Goal: Task Accomplishment & Management: Use online tool/utility

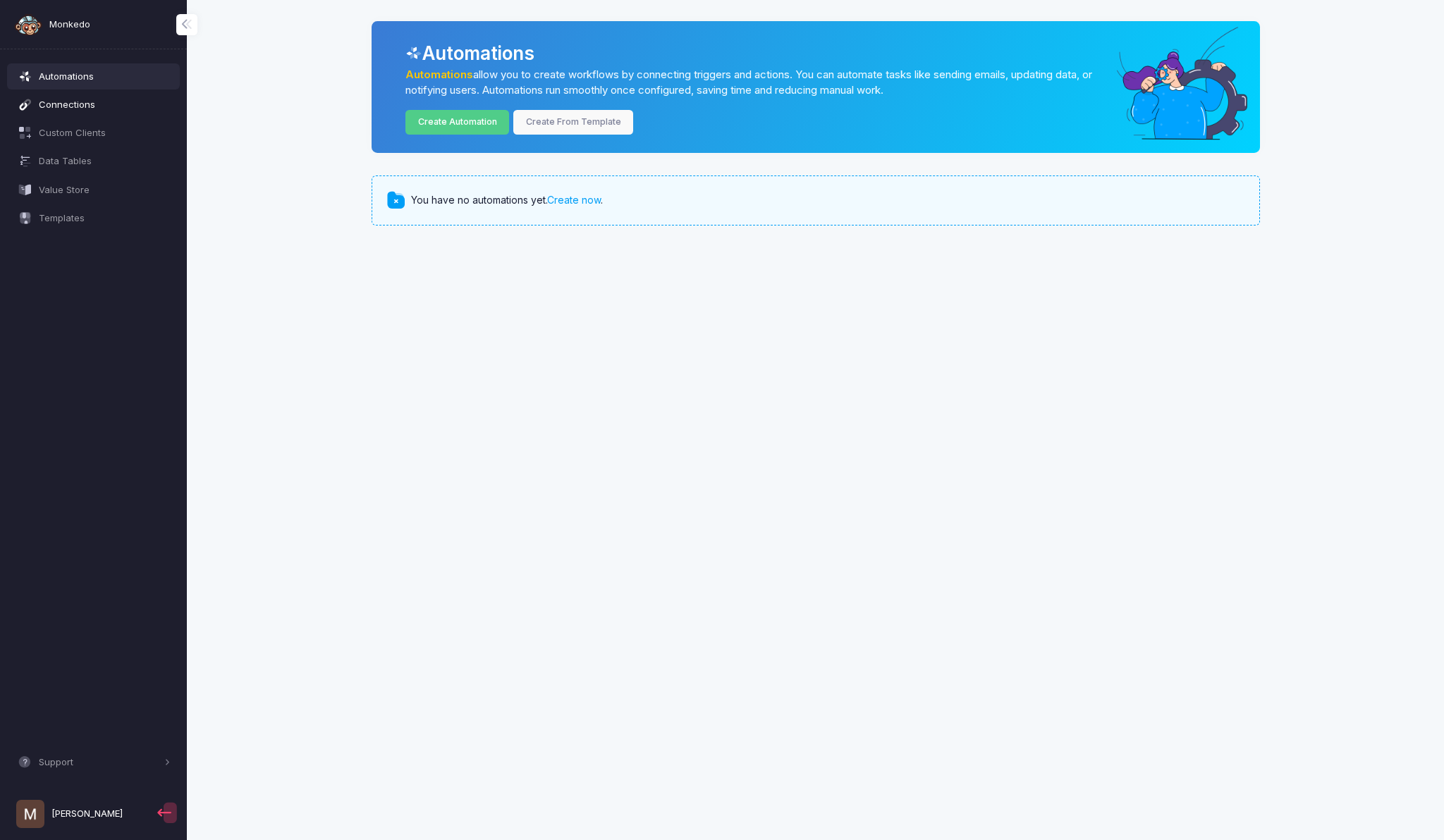
click at [99, 96] on link "Connections" at bounding box center [94, 104] width 173 height 25
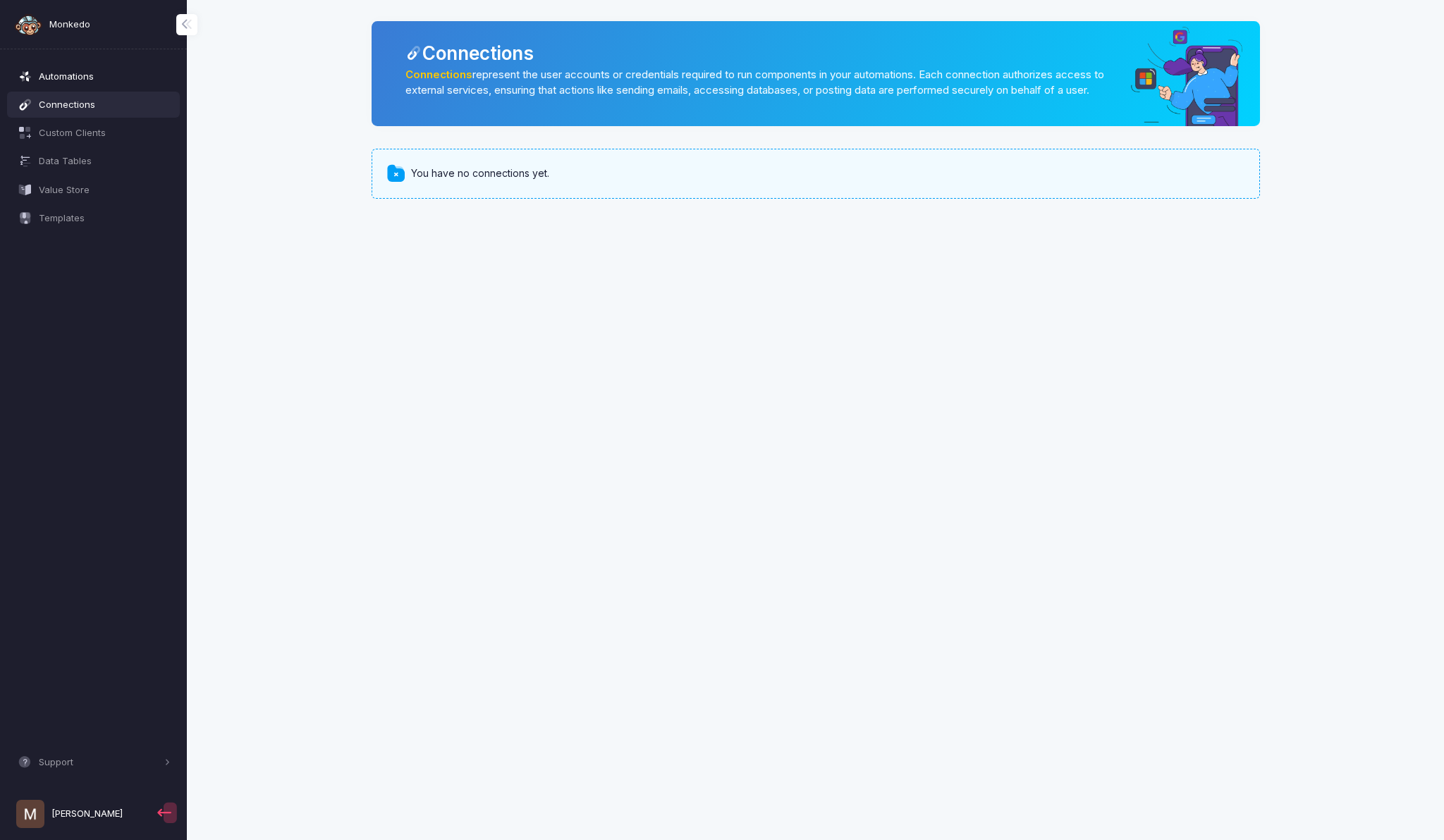
click at [85, 77] on span "Automations" at bounding box center [104, 77] width 132 height 14
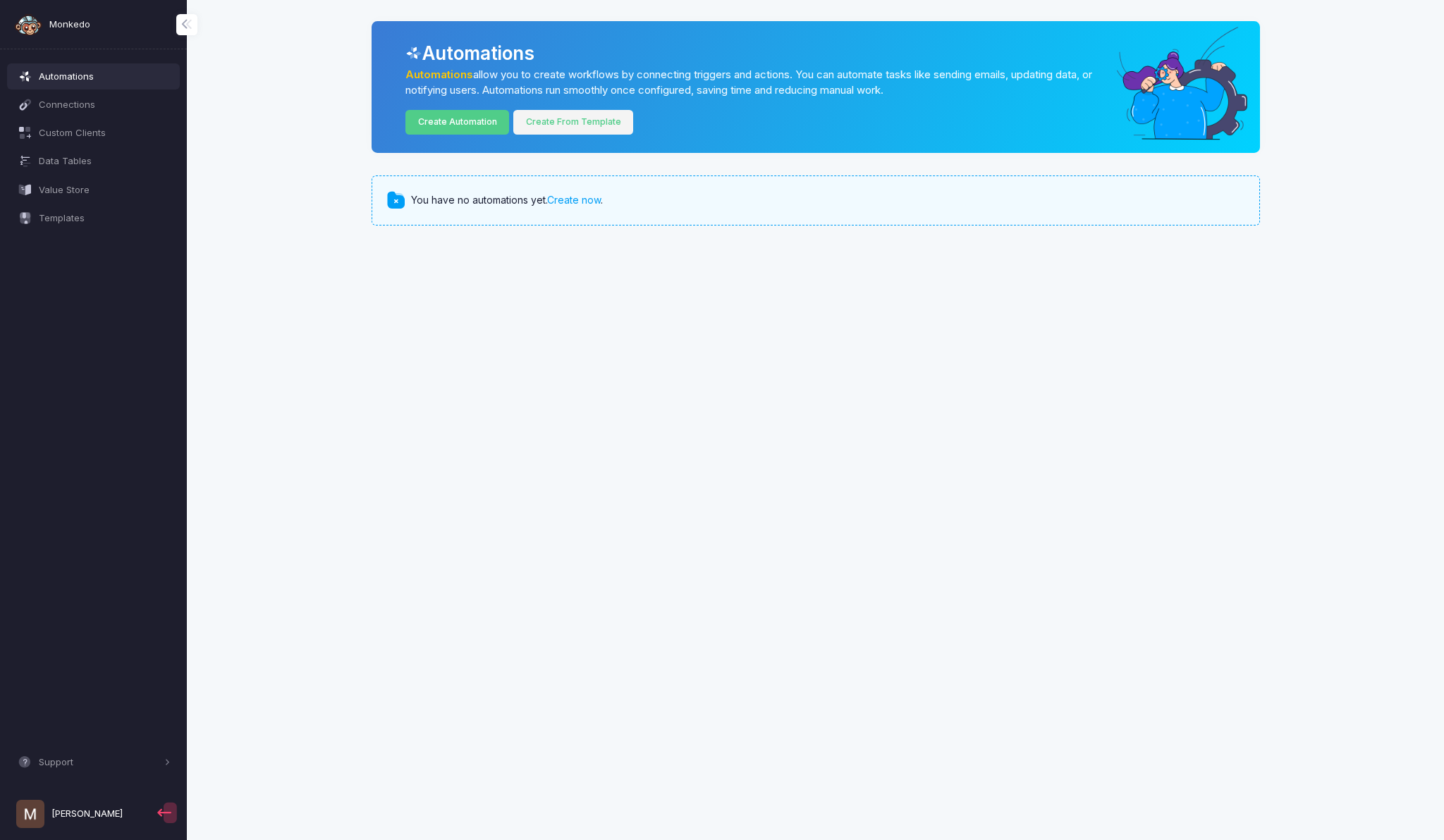
click at [585, 121] on link "Create From Template" at bounding box center [572, 122] width 120 height 24
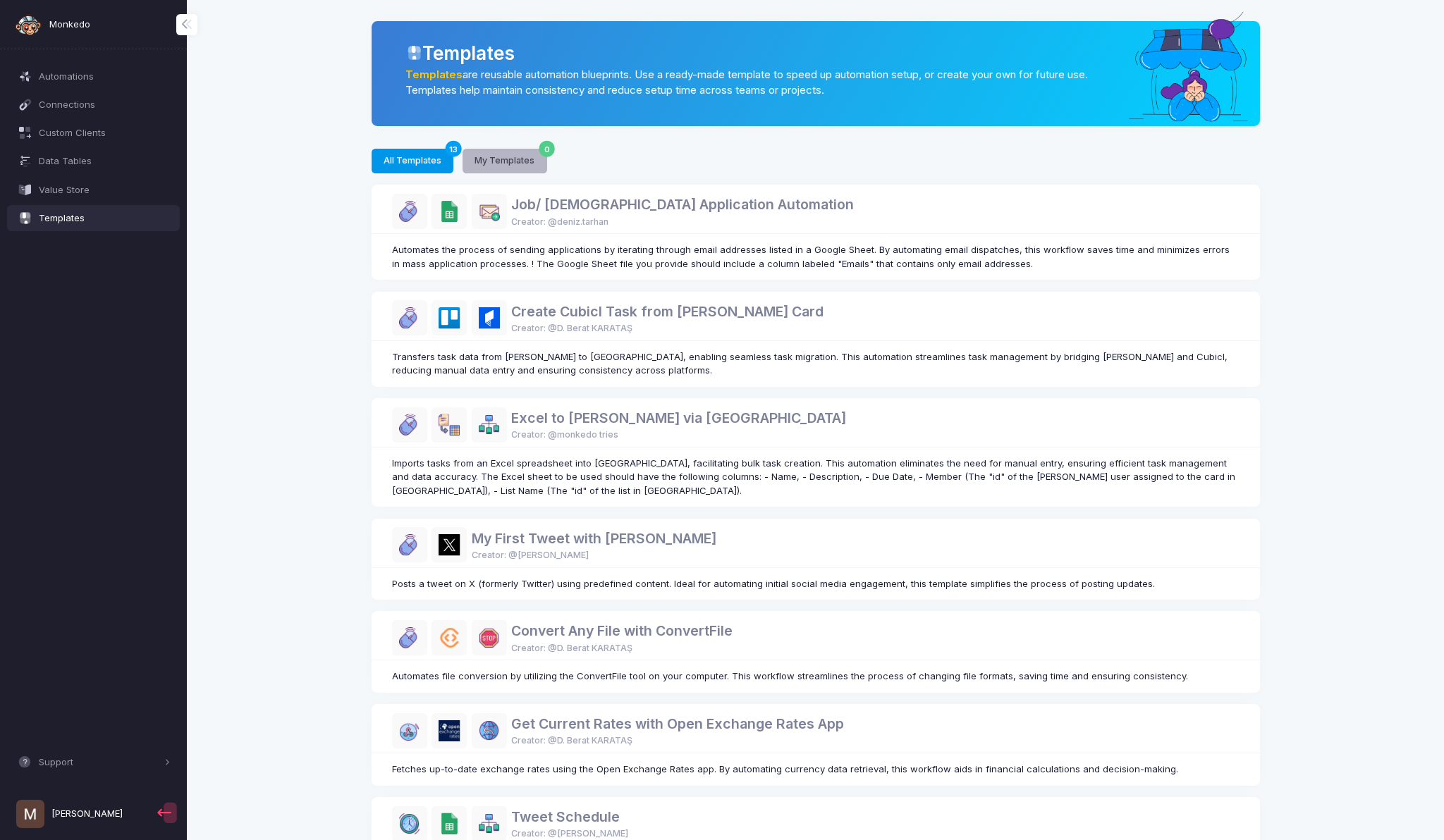
click at [481, 158] on button "My Templates 0" at bounding box center [504, 161] width 85 height 24
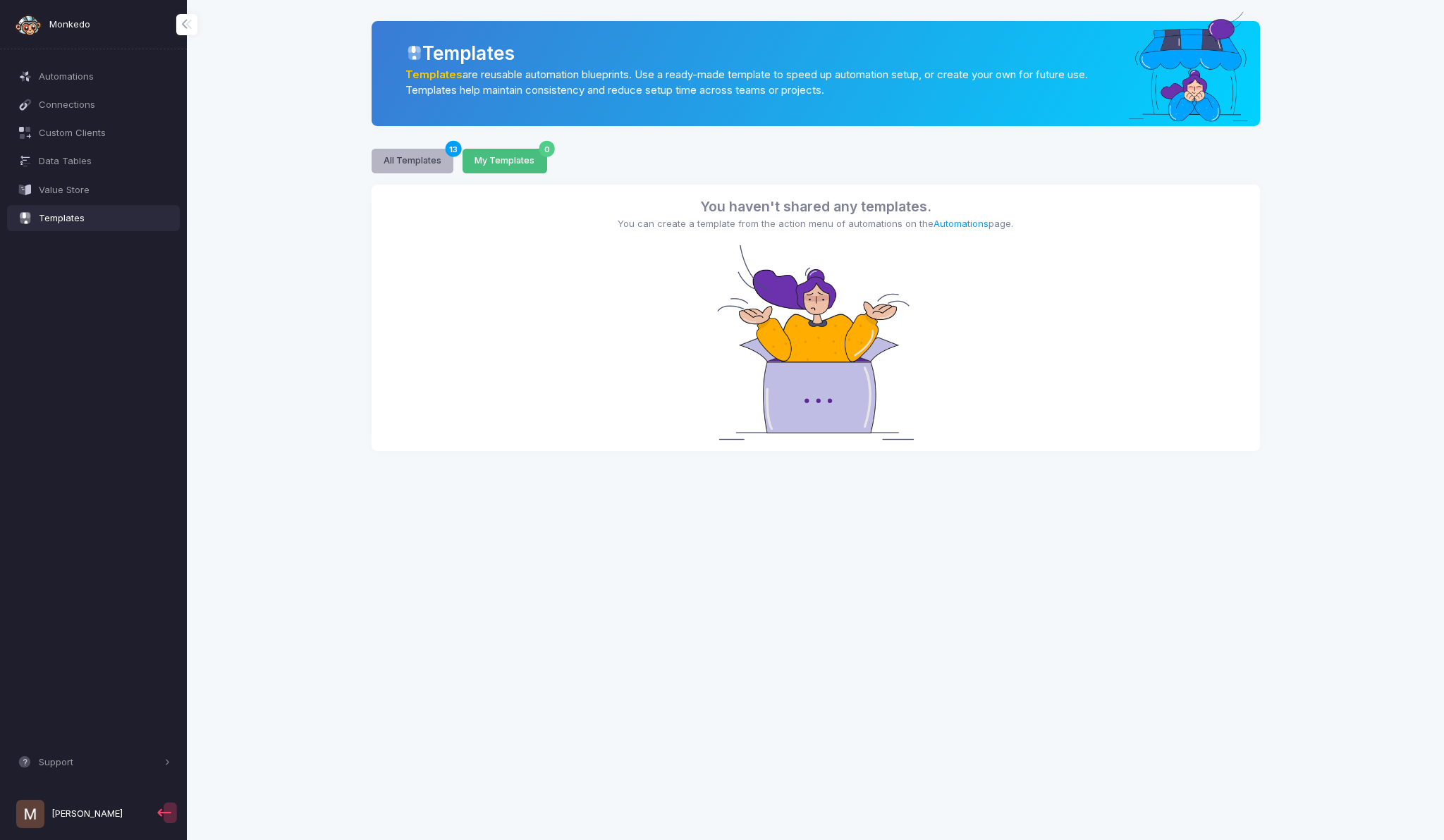
click at [394, 162] on button "All Templates 13" at bounding box center [413, 161] width 82 height 24
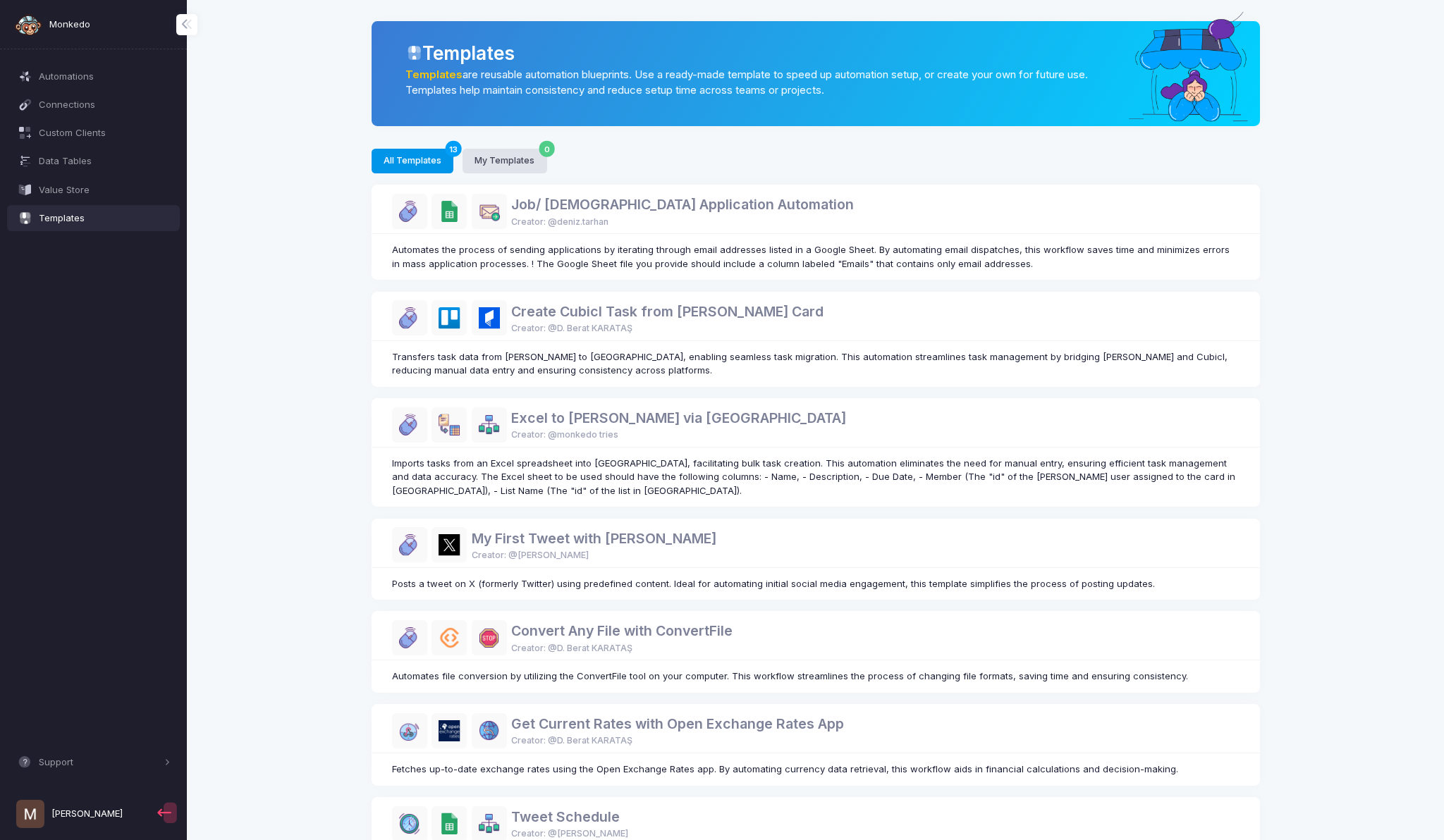
click at [127, 89] on div "Automations" at bounding box center [94, 76] width 173 height 28
click at [110, 80] on span "Automations" at bounding box center [104, 77] width 132 height 14
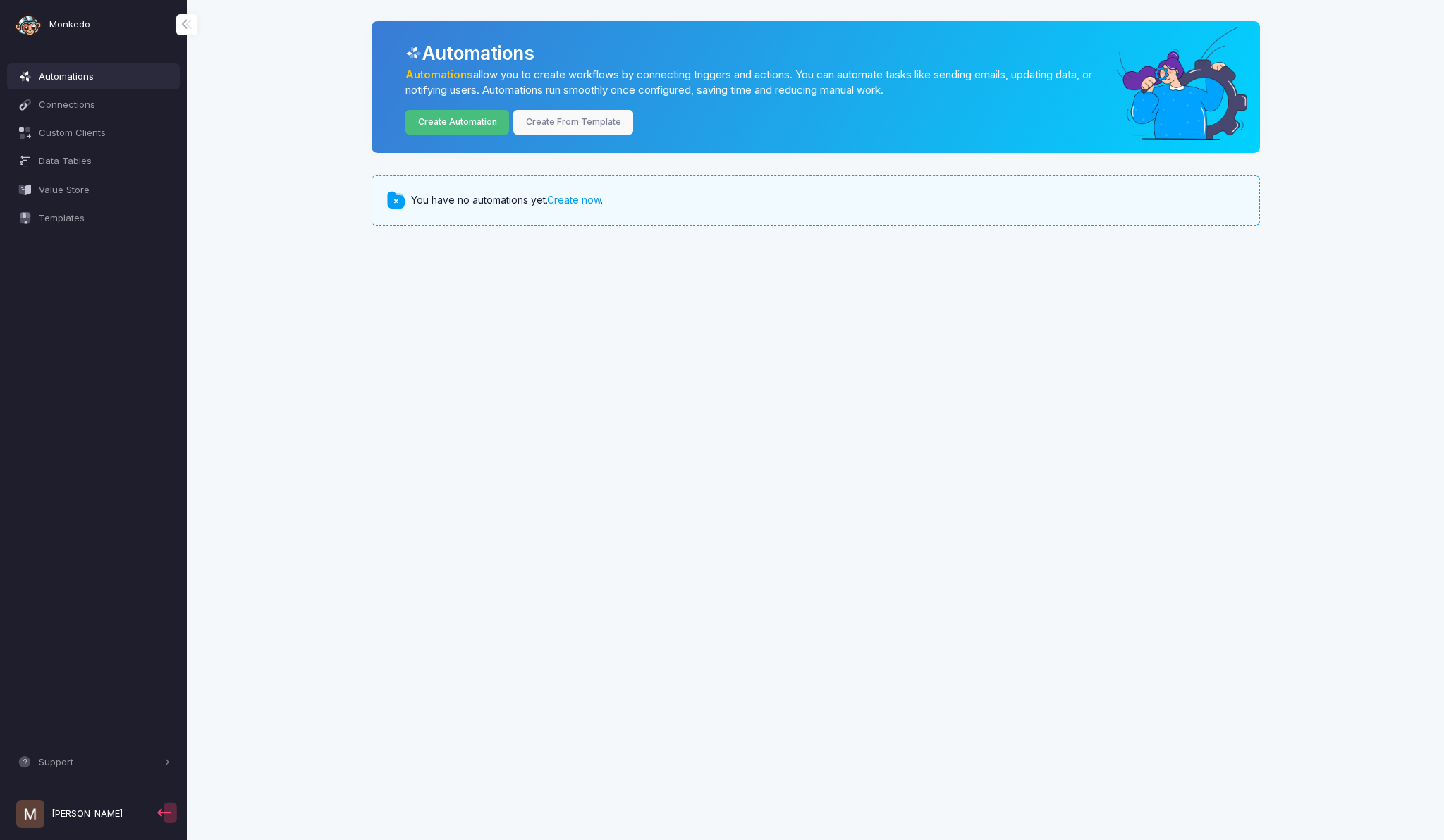
click at [470, 118] on link "Create Automation" at bounding box center [457, 122] width 103 height 24
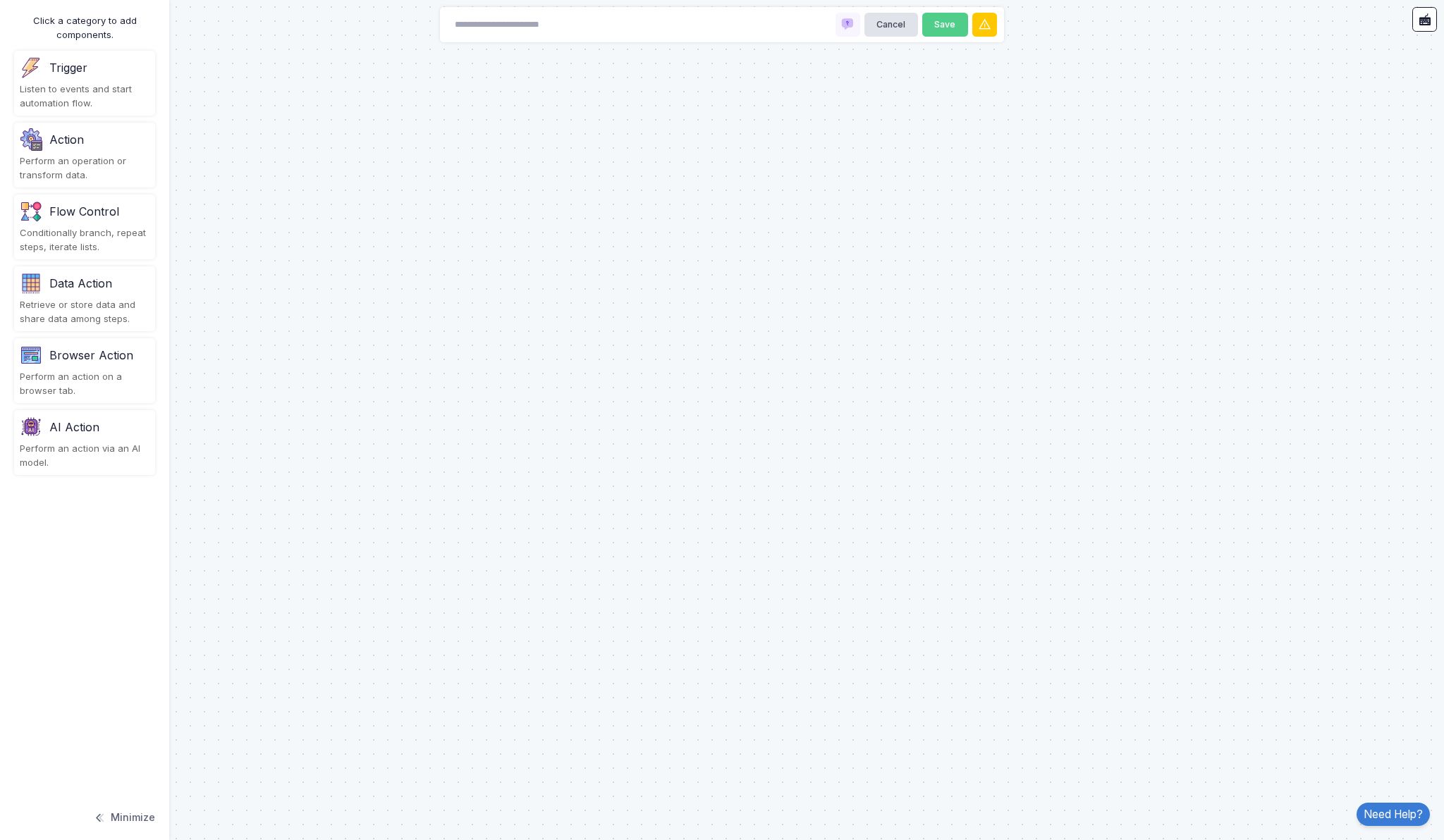
click at [89, 80] on div "Trigger Listen to events and start automation flow." at bounding box center [84, 83] width 141 height 65
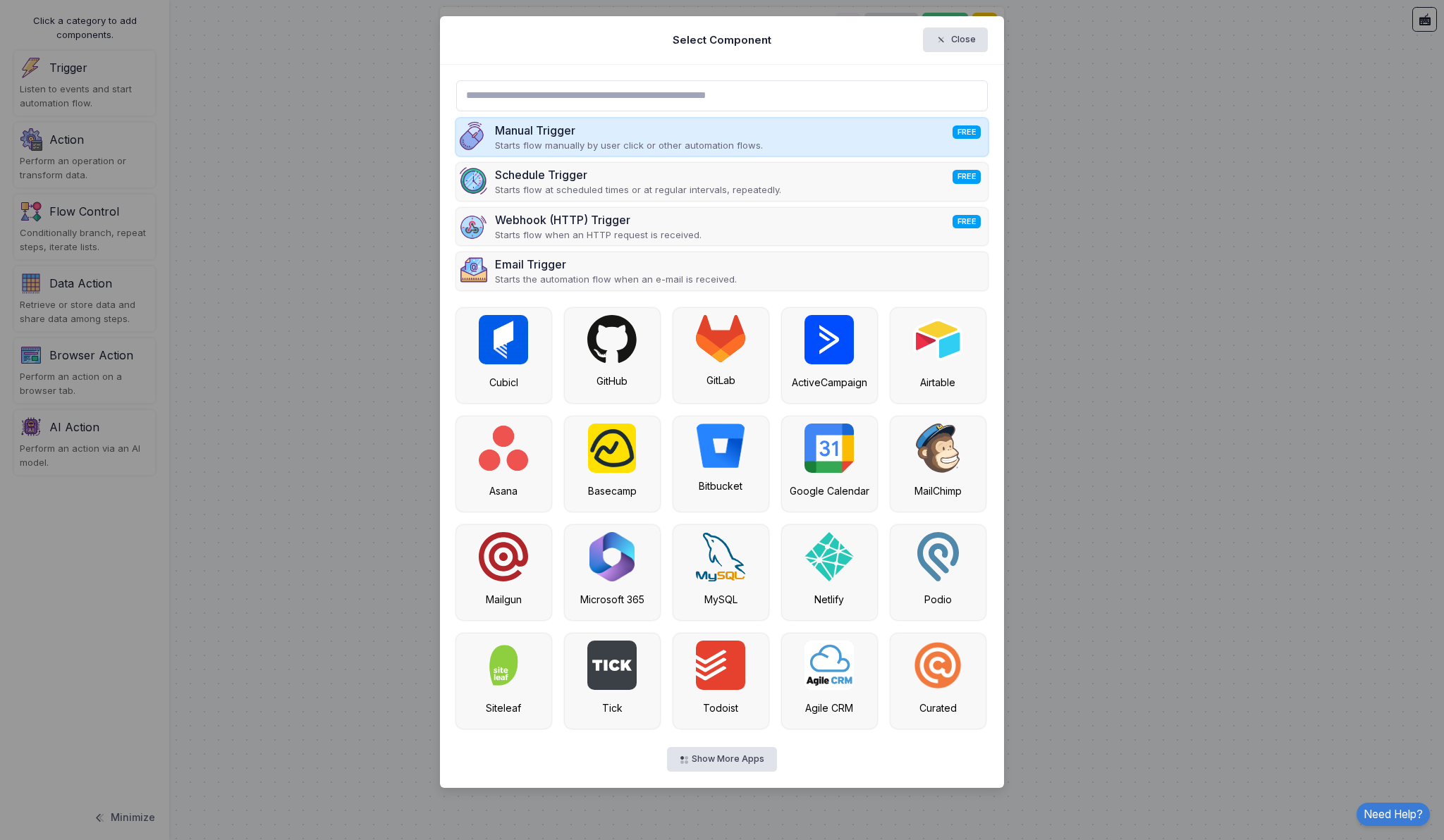
click at [876, 125] on div "Manual Trigger FREE Starts flow manually by user click or other automation flow…" at bounding box center [722, 137] width 532 height 38
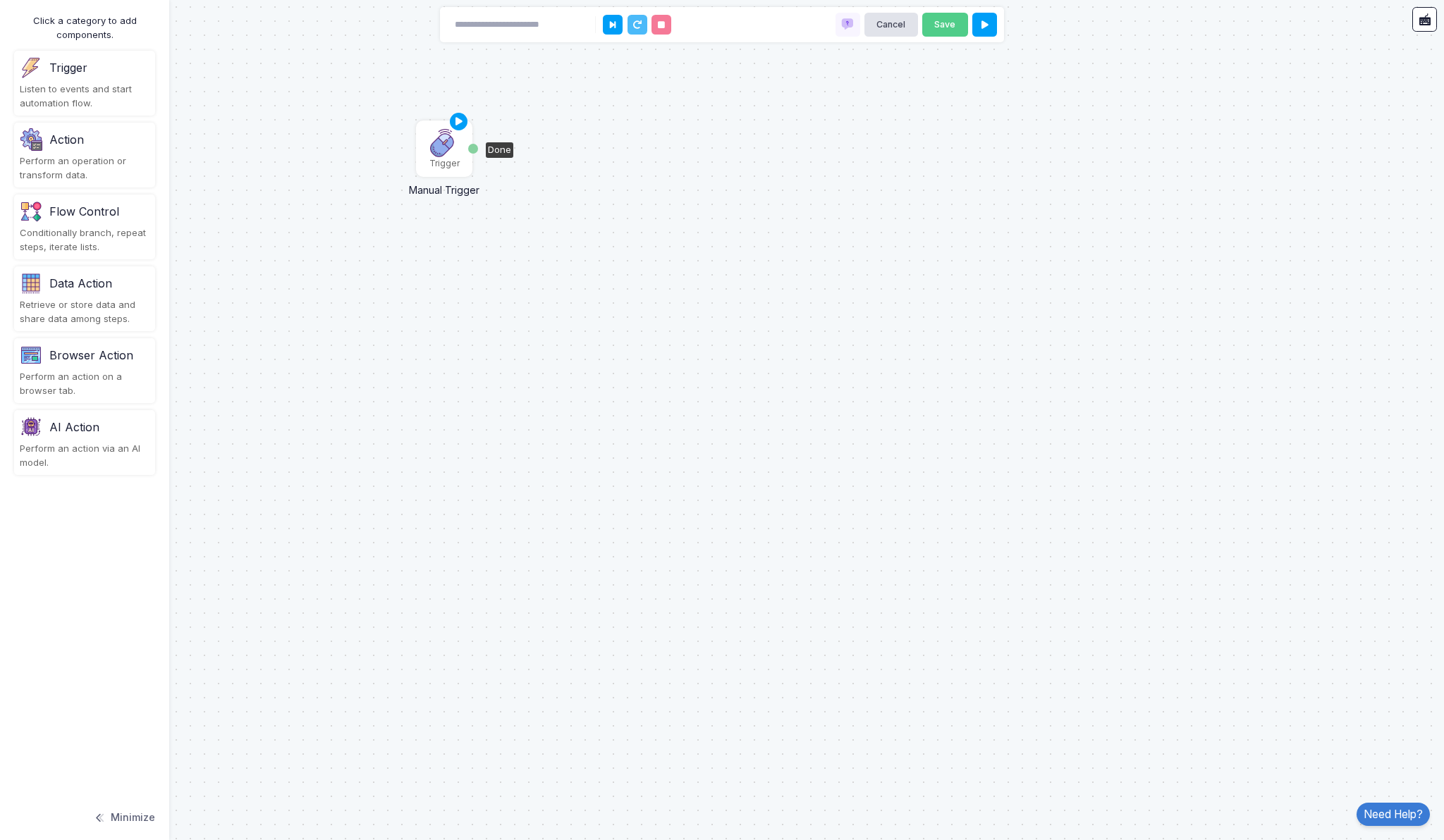
click at [445, 149] on img at bounding box center [444, 143] width 28 height 28
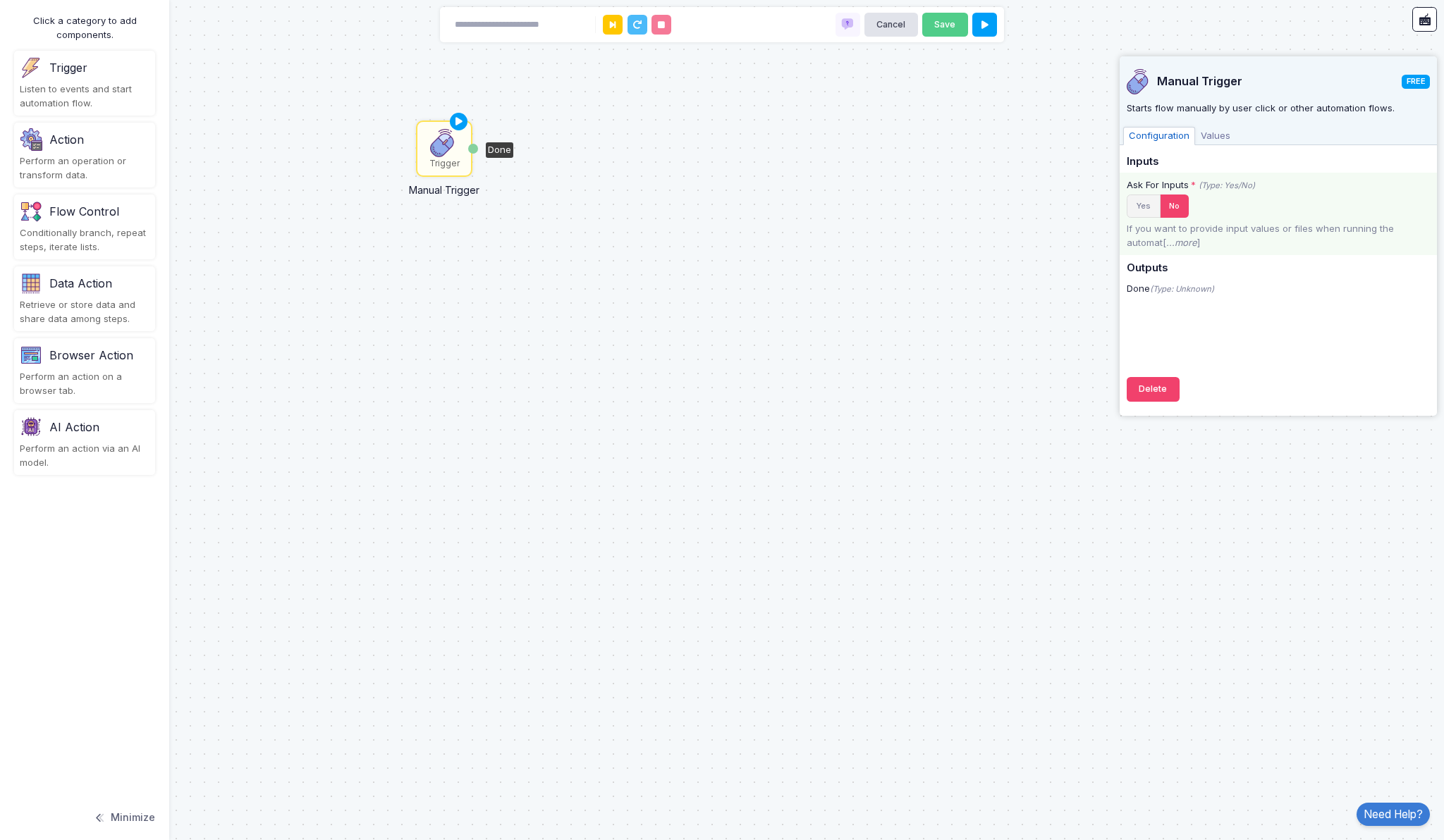
click at [1144, 205] on button "Yes" at bounding box center [1143, 206] width 34 height 24
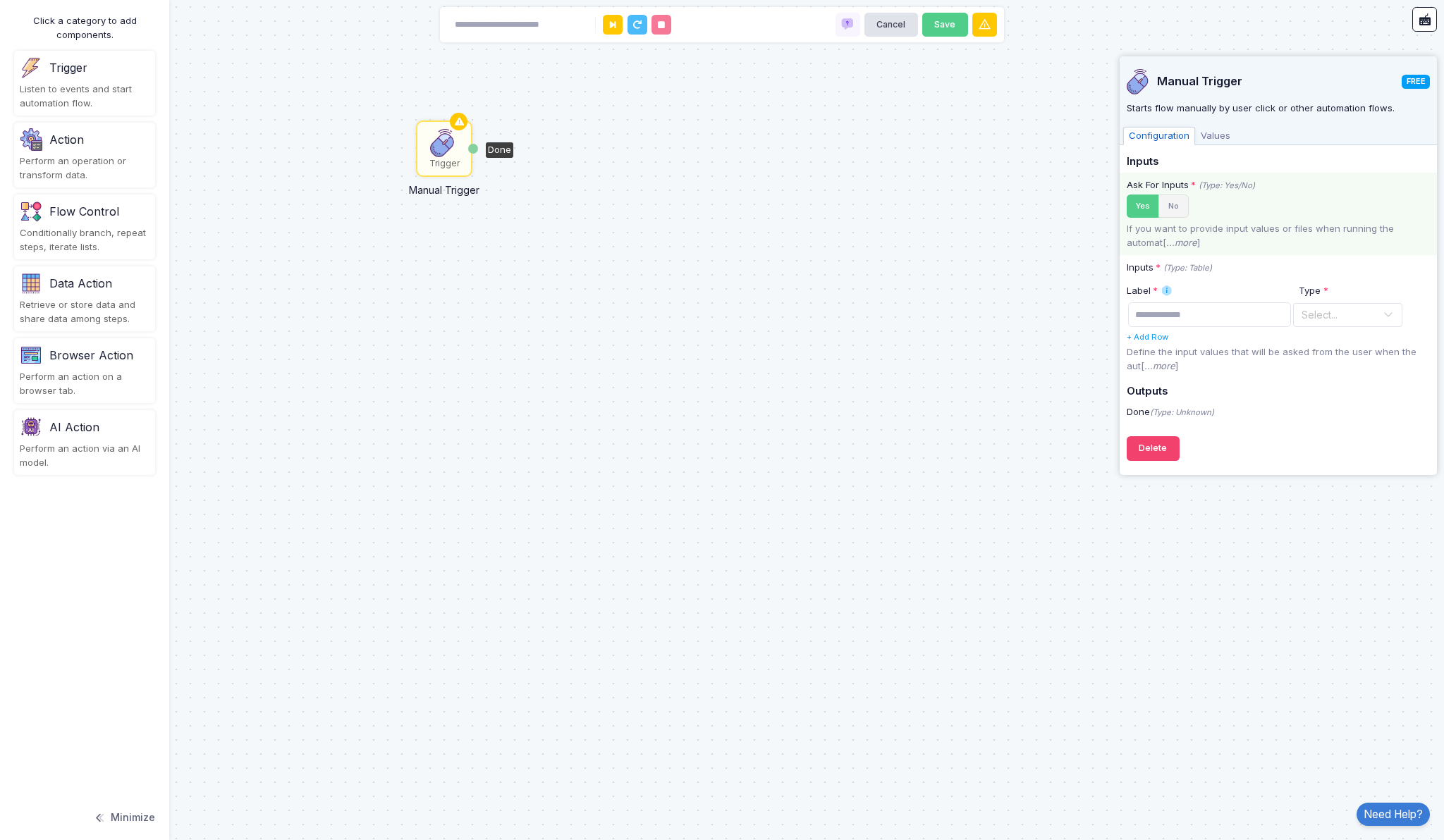
click at [1164, 206] on button "No" at bounding box center [1174, 206] width 31 height 24
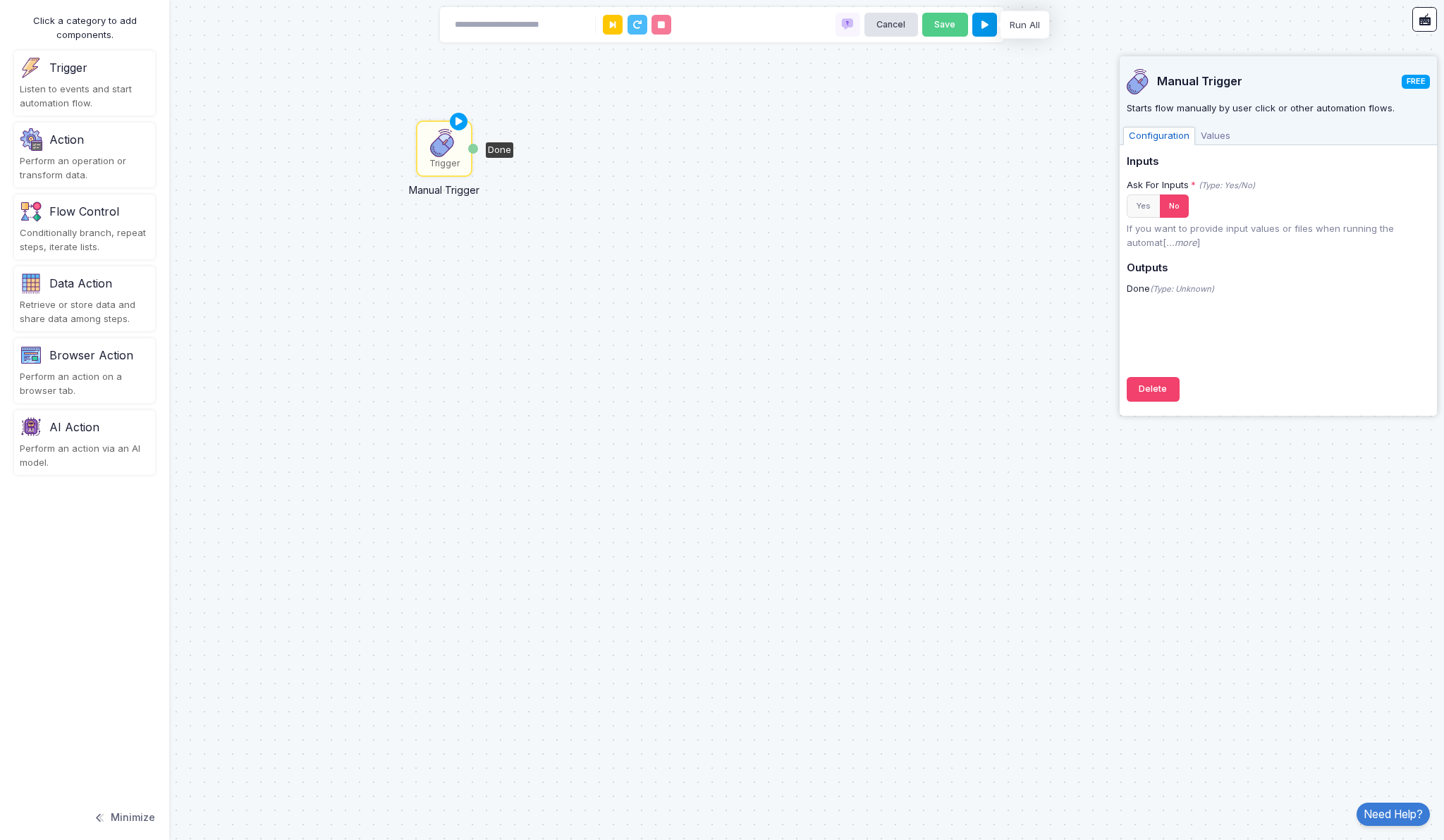
click at [986, 27] on icon at bounding box center [985, 24] width 7 height 9
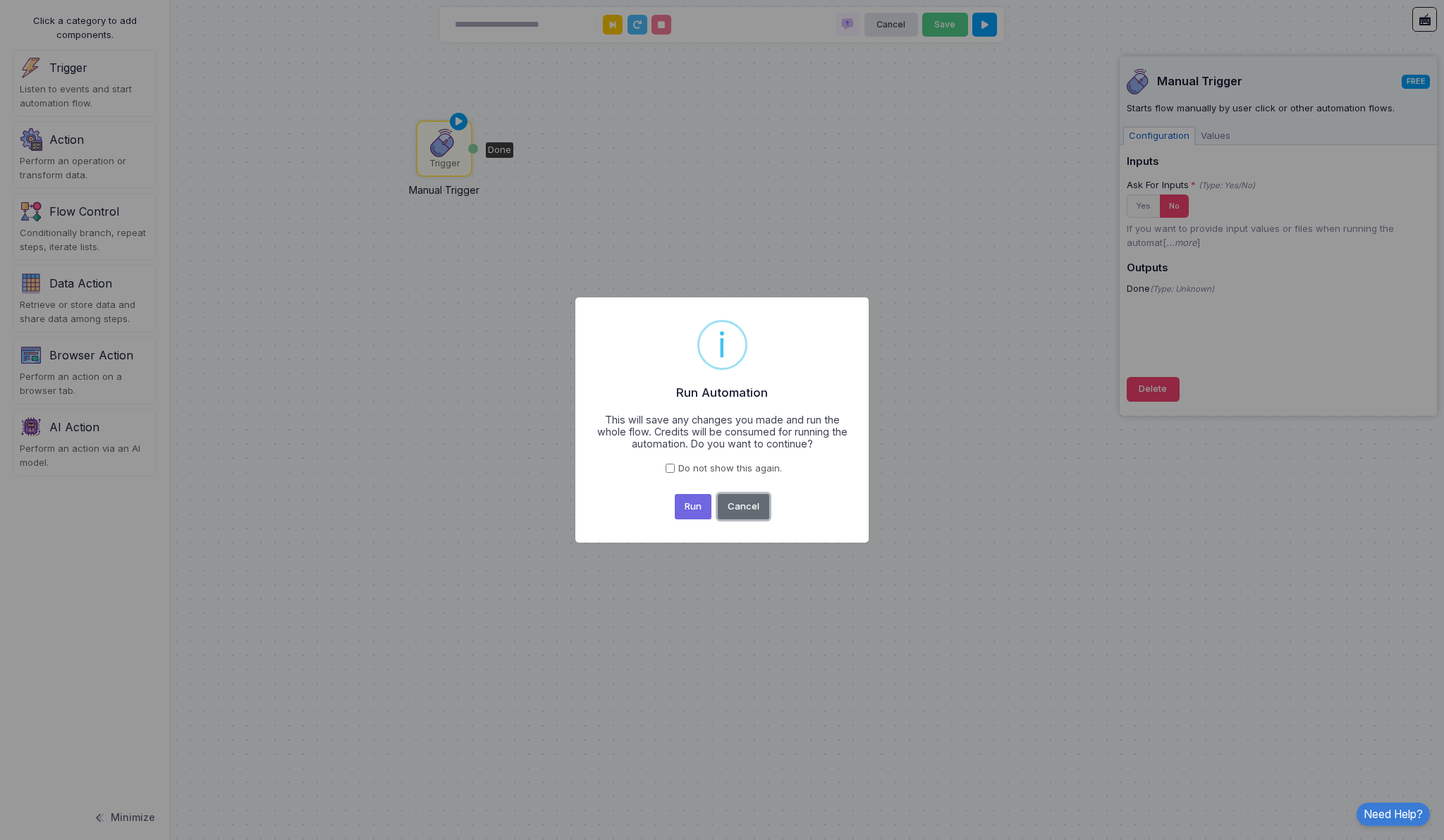
click at [753, 499] on button "Cancel" at bounding box center [744, 507] width 53 height 25
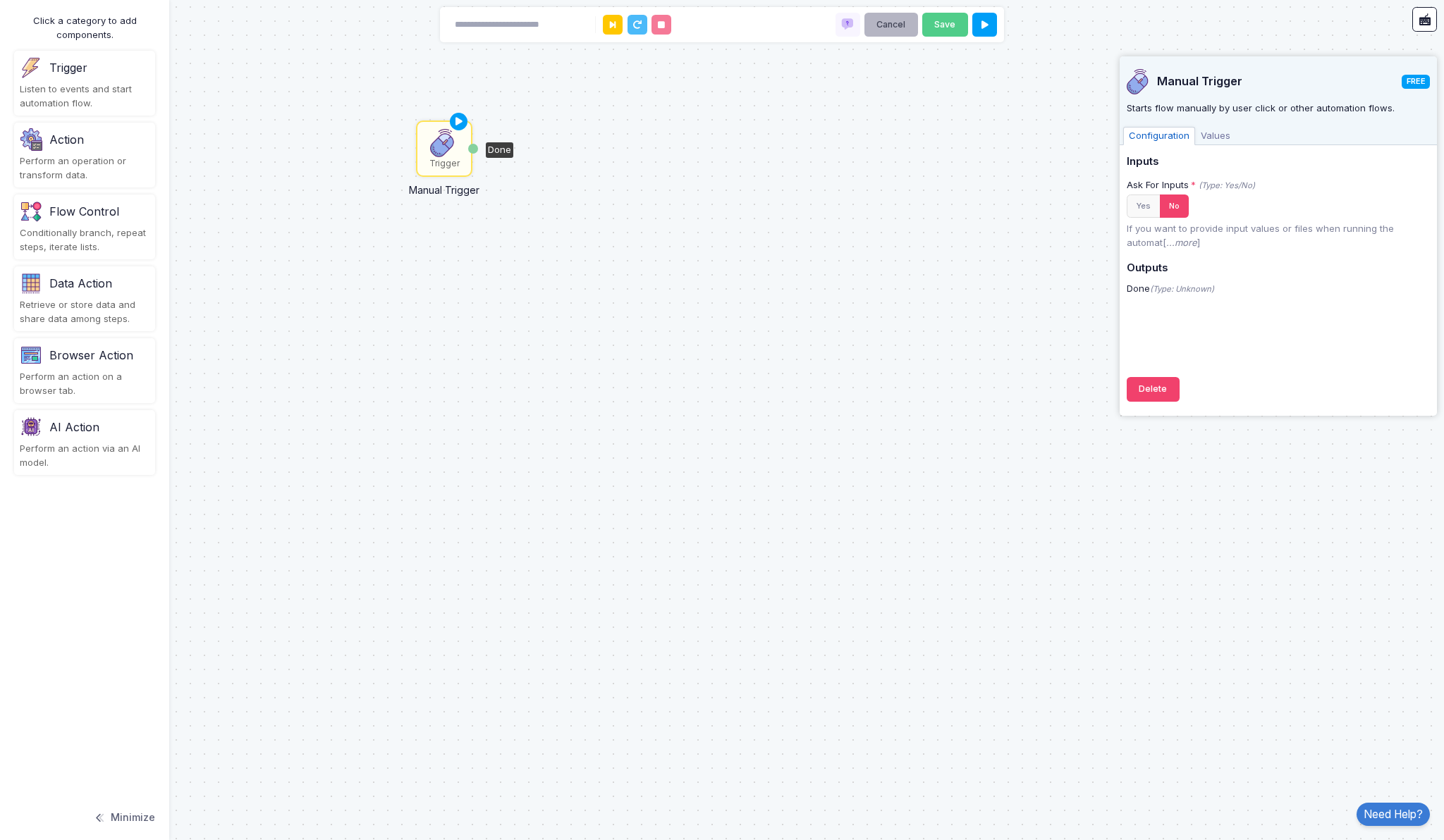
click at [905, 16] on button "Cancel" at bounding box center [891, 25] width 53 height 24
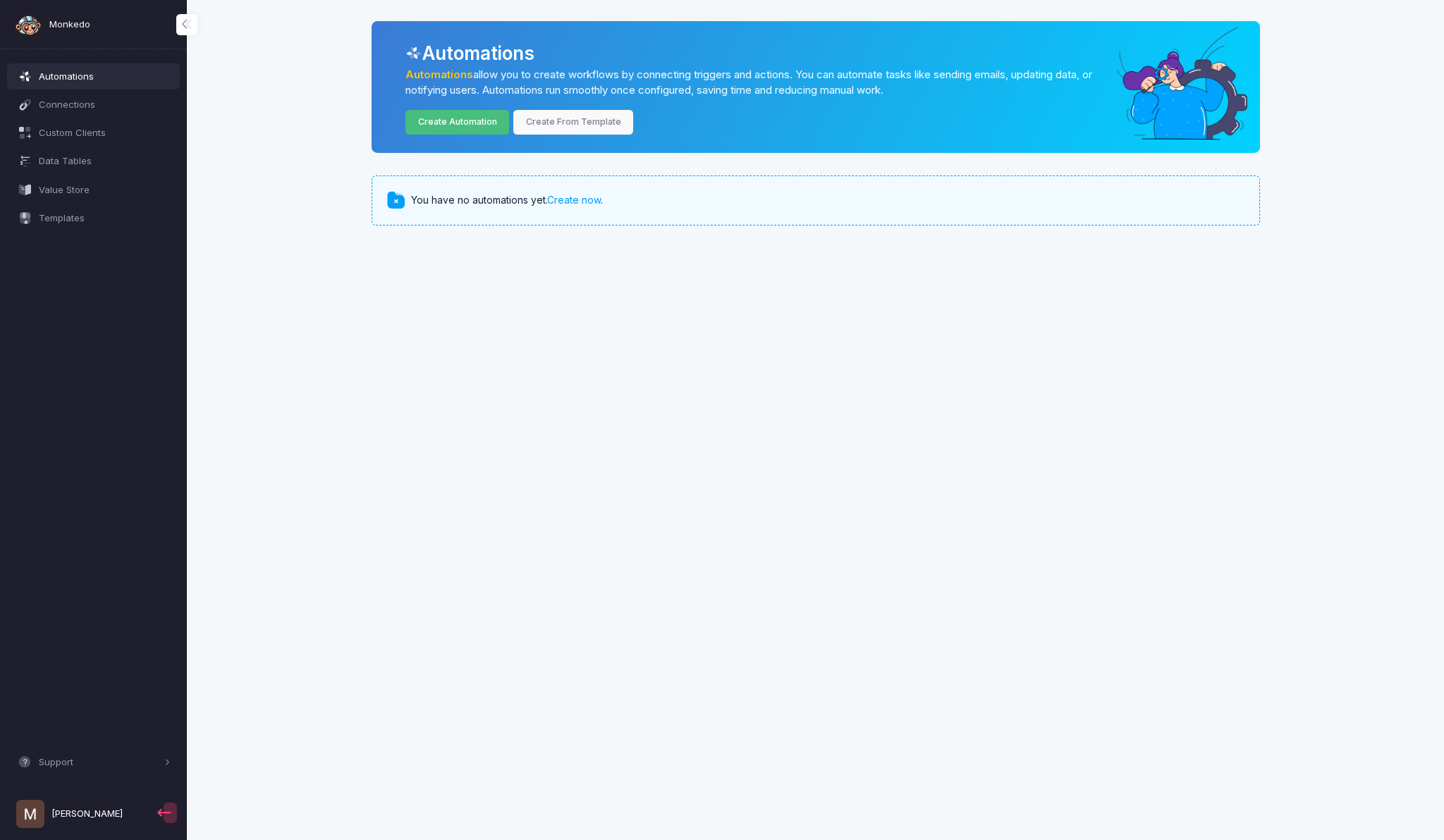
click at [465, 129] on link "Create Automation" at bounding box center [457, 122] width 103 height 24
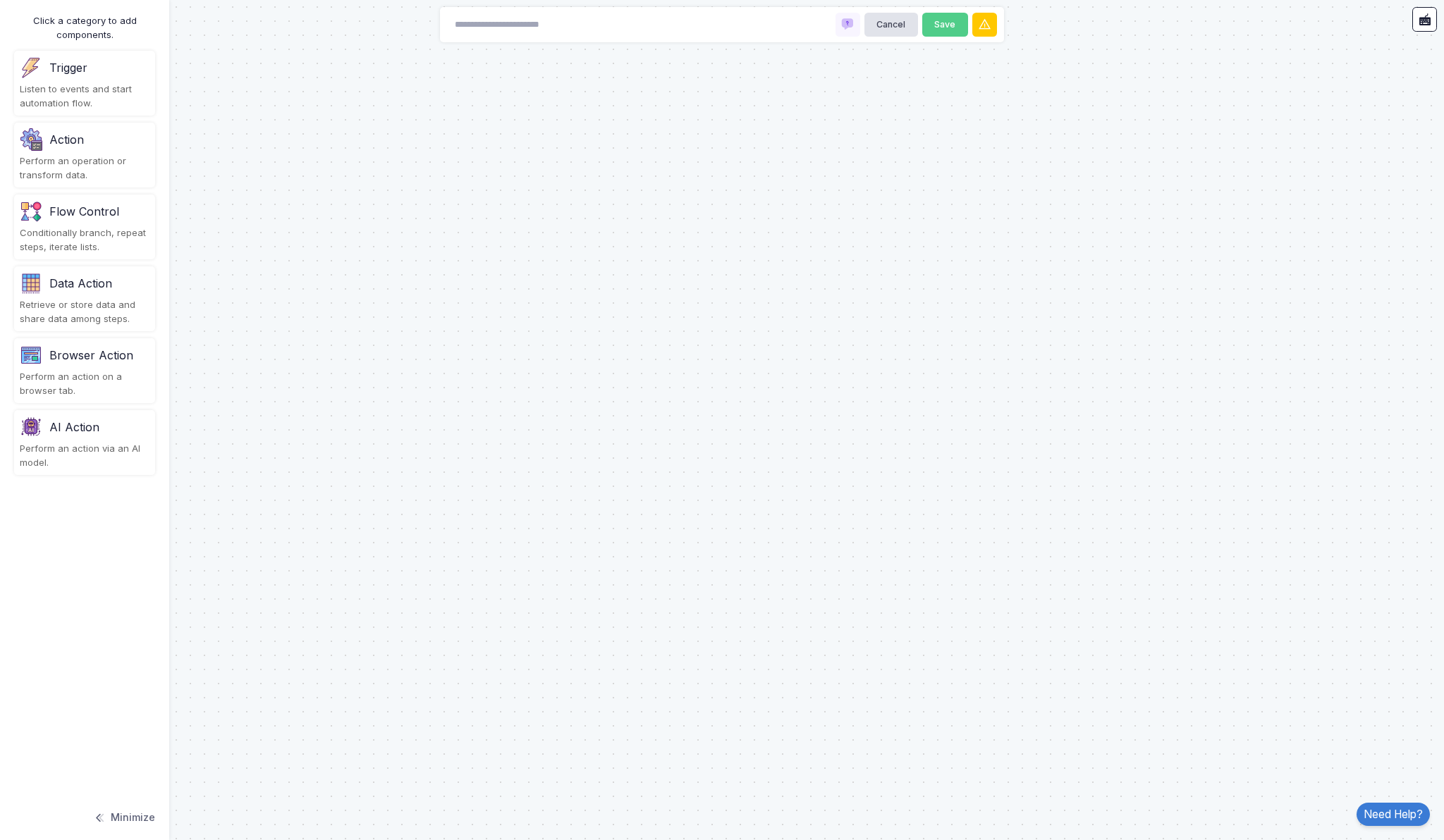
click at [86, 92] on div "Listen to events and start automation flow." at bounding box center [85, 95] width 130 height 27
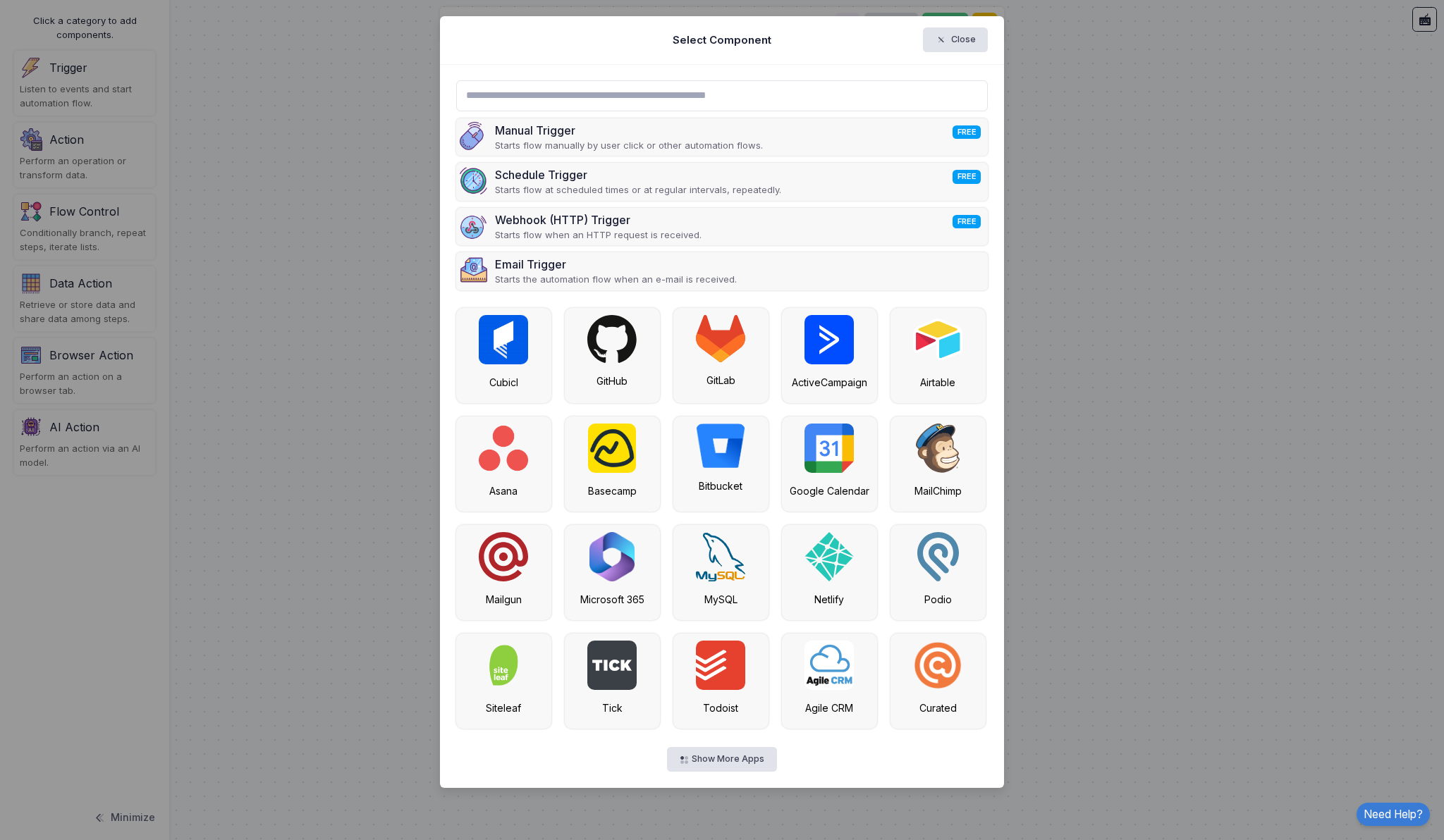
click at [687, 94] on input "text" at bounding box center [722, 95] width 532 height 31
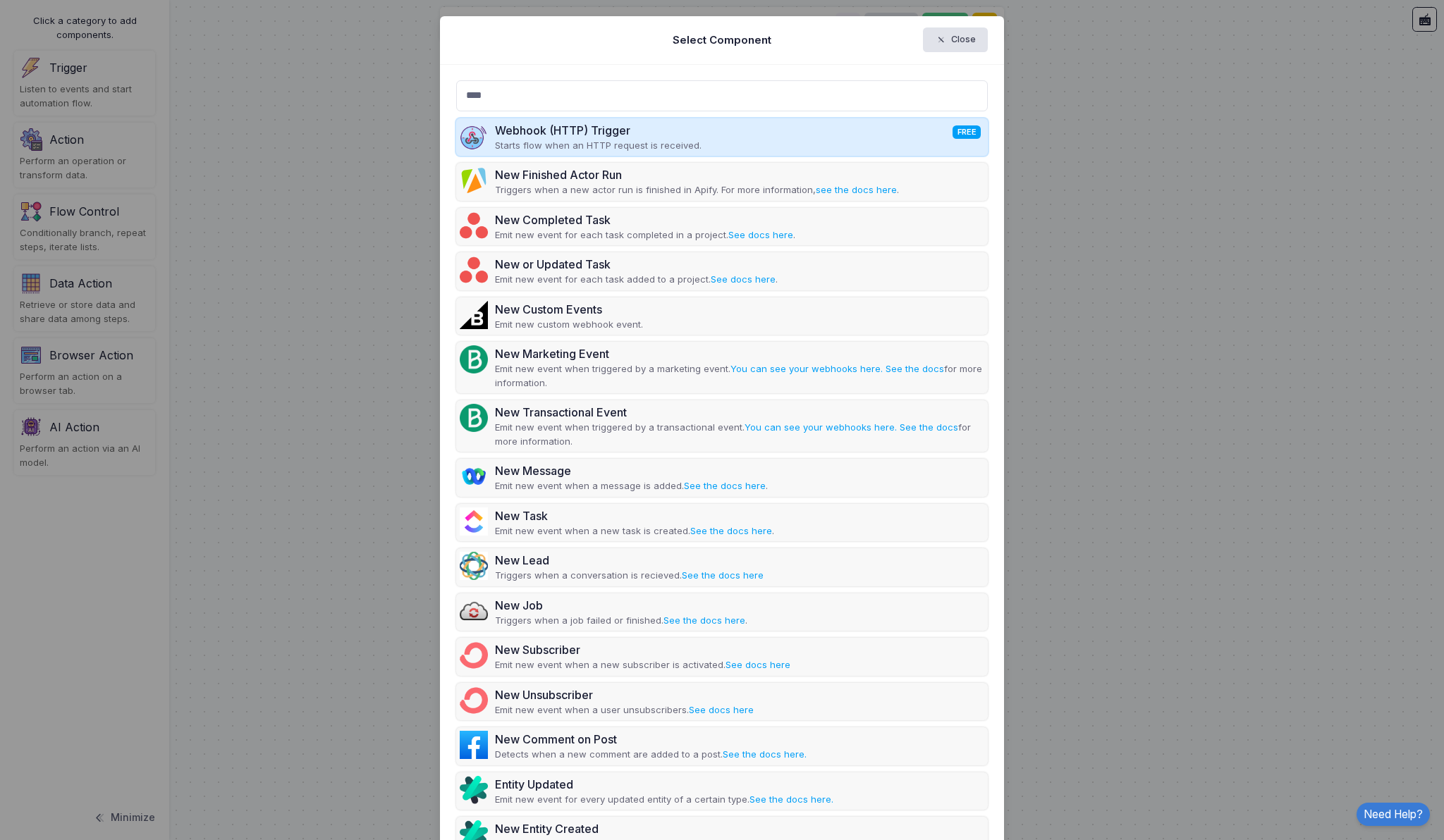
type input "****"
click at [709, 129] on div "Webhook (HTTP) Trigger FREE Starts flow when an HTTP request is received." at bounding box center [722, 137] width 532 height 38
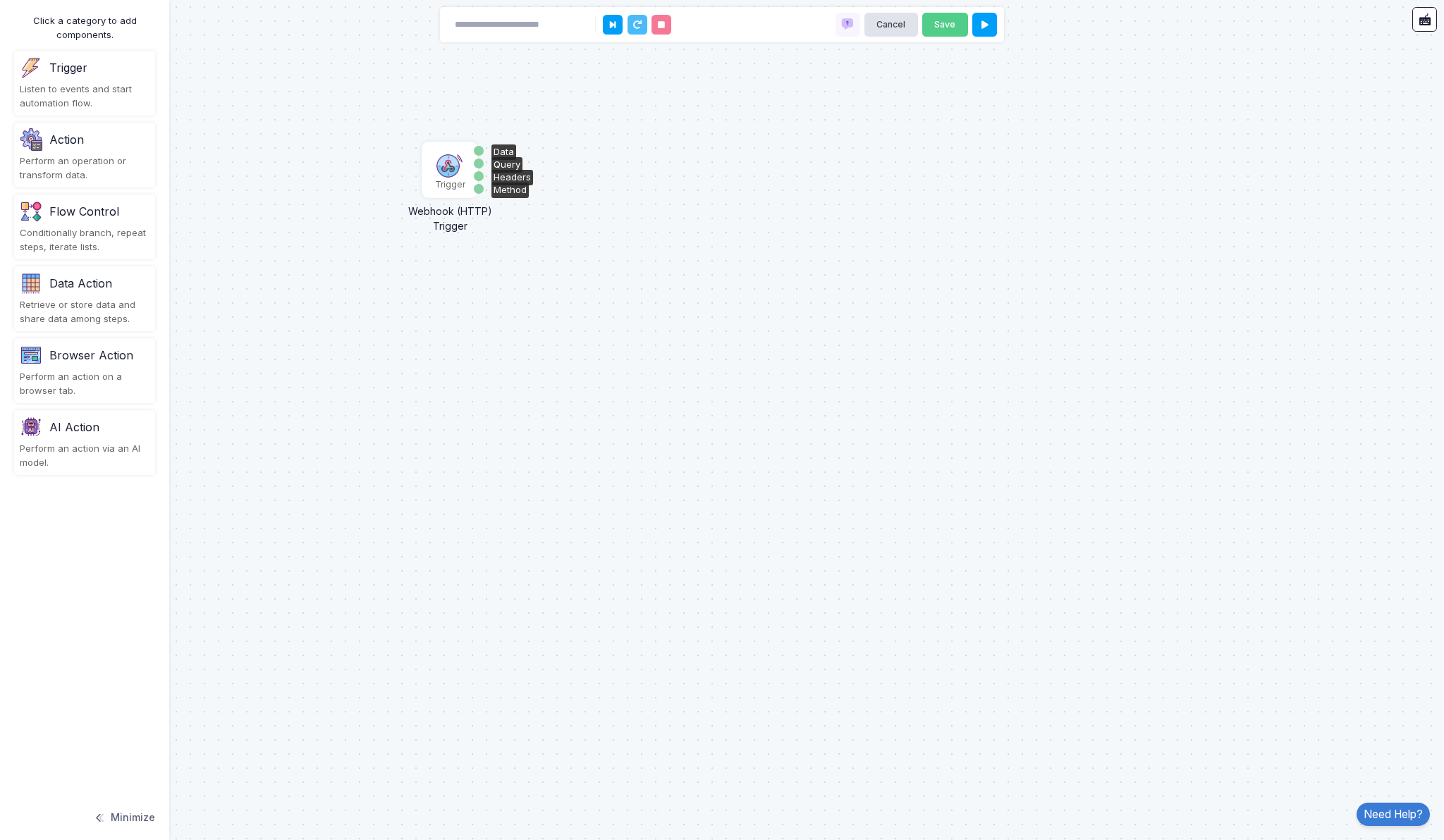
drag, startPoint x: 709, startPoint y: 133, endPoint x: 448, endPoint y: 170, distance: 263.6
click at [448, 170] on img at bounding box center [450, 164] width 28 height 28
click at [448, 170] on img at bounding box center [447, 164] width 28 height 28
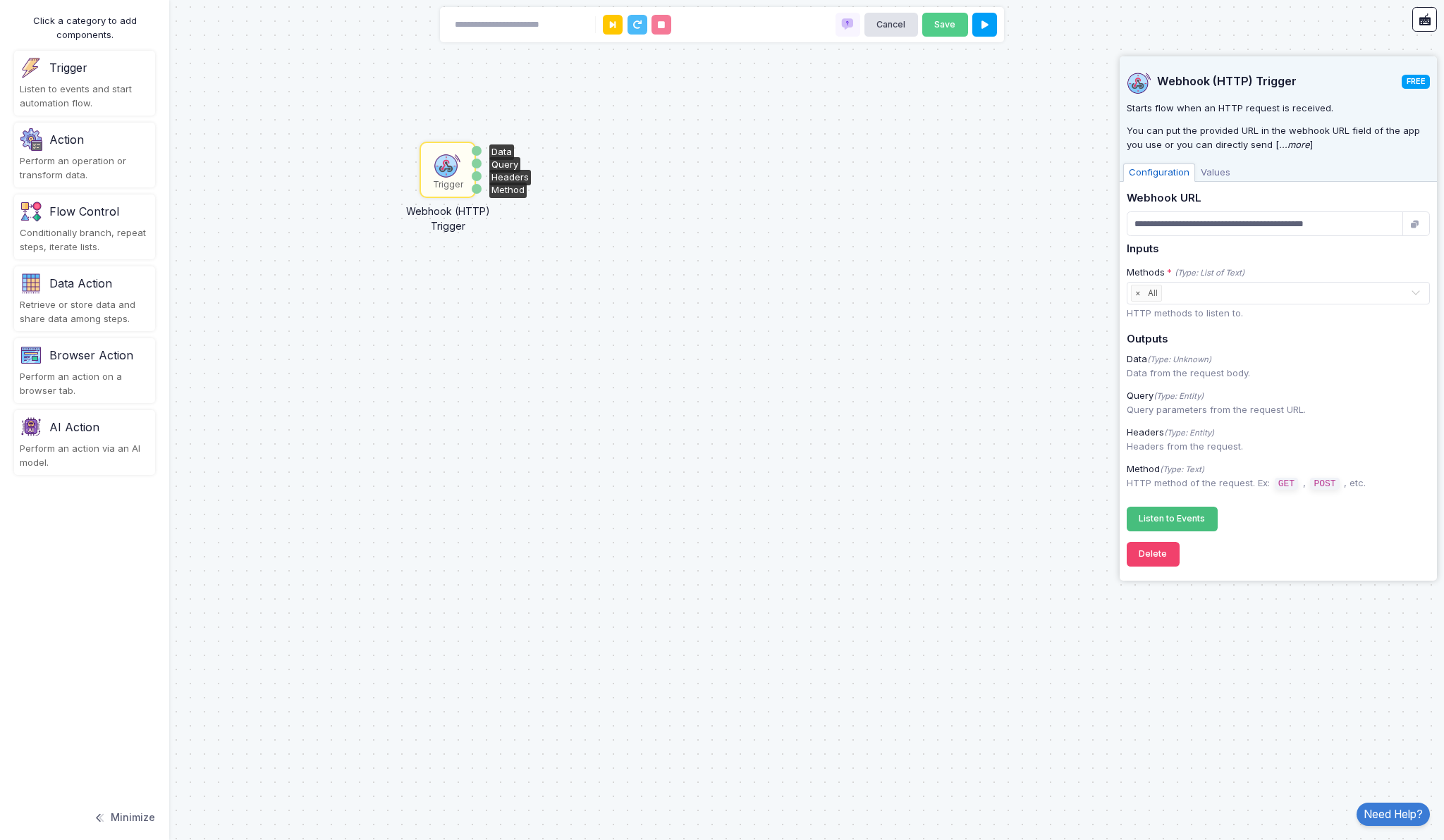
click at [1181, 514] on span "Listen to Events" at bounding box center [1172, 518] width 67 height 10
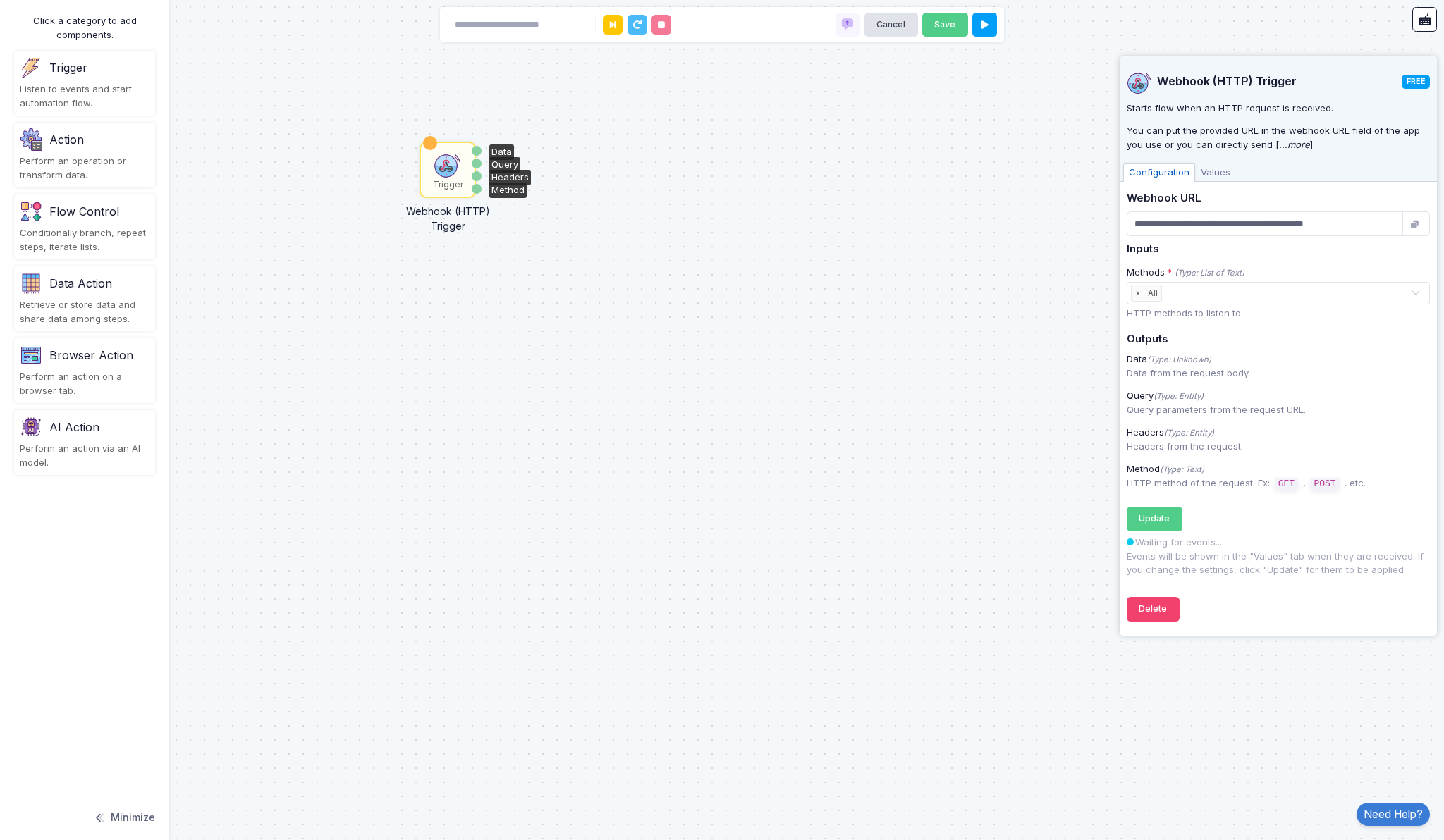
click at [1210, 172] on span "Values" at bounding box center [1216, 172] width 41 height 18
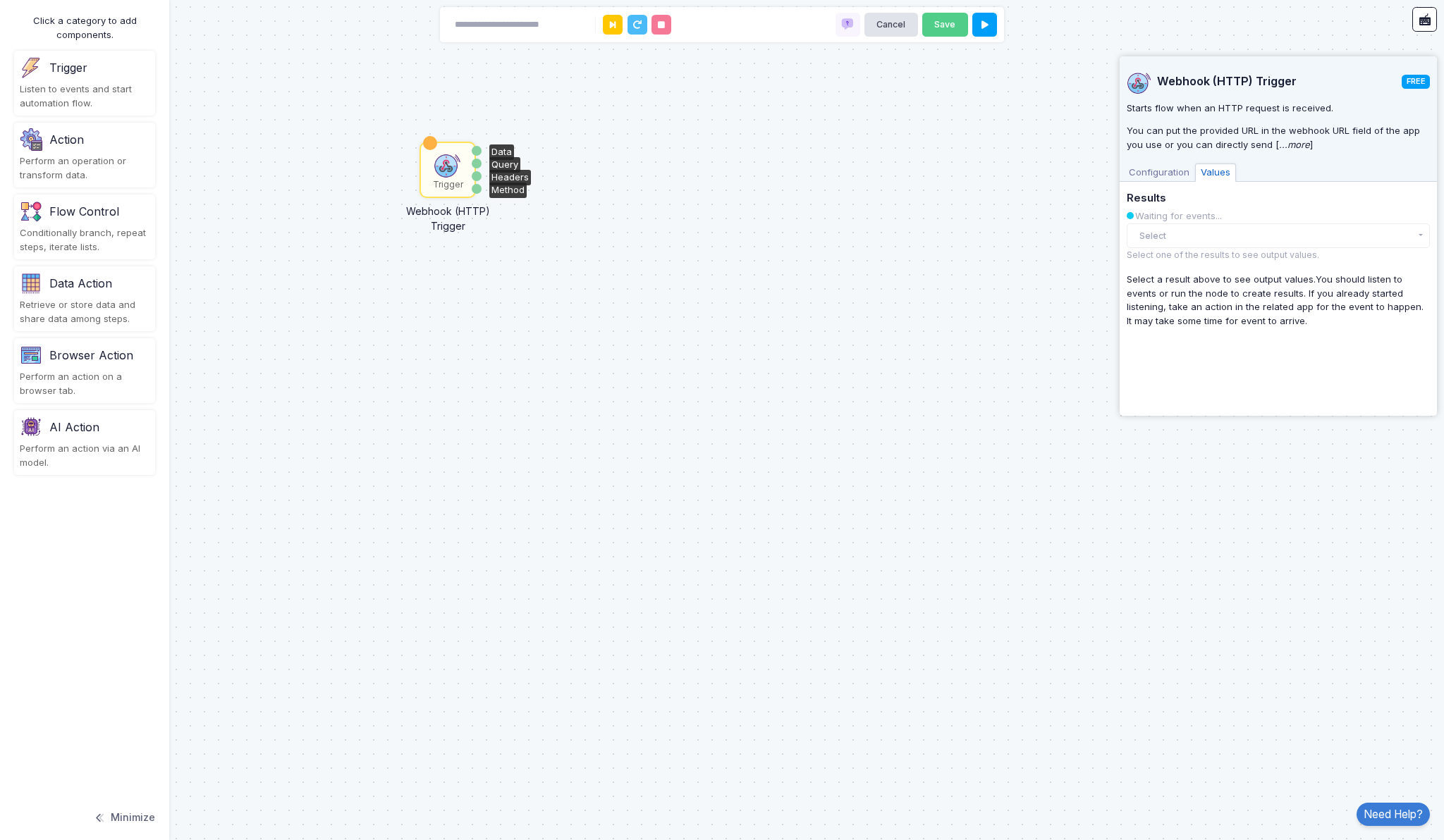
click at [1169, 169] on span "Configuration" at bounding box center [1159, 172] width 72 height 18
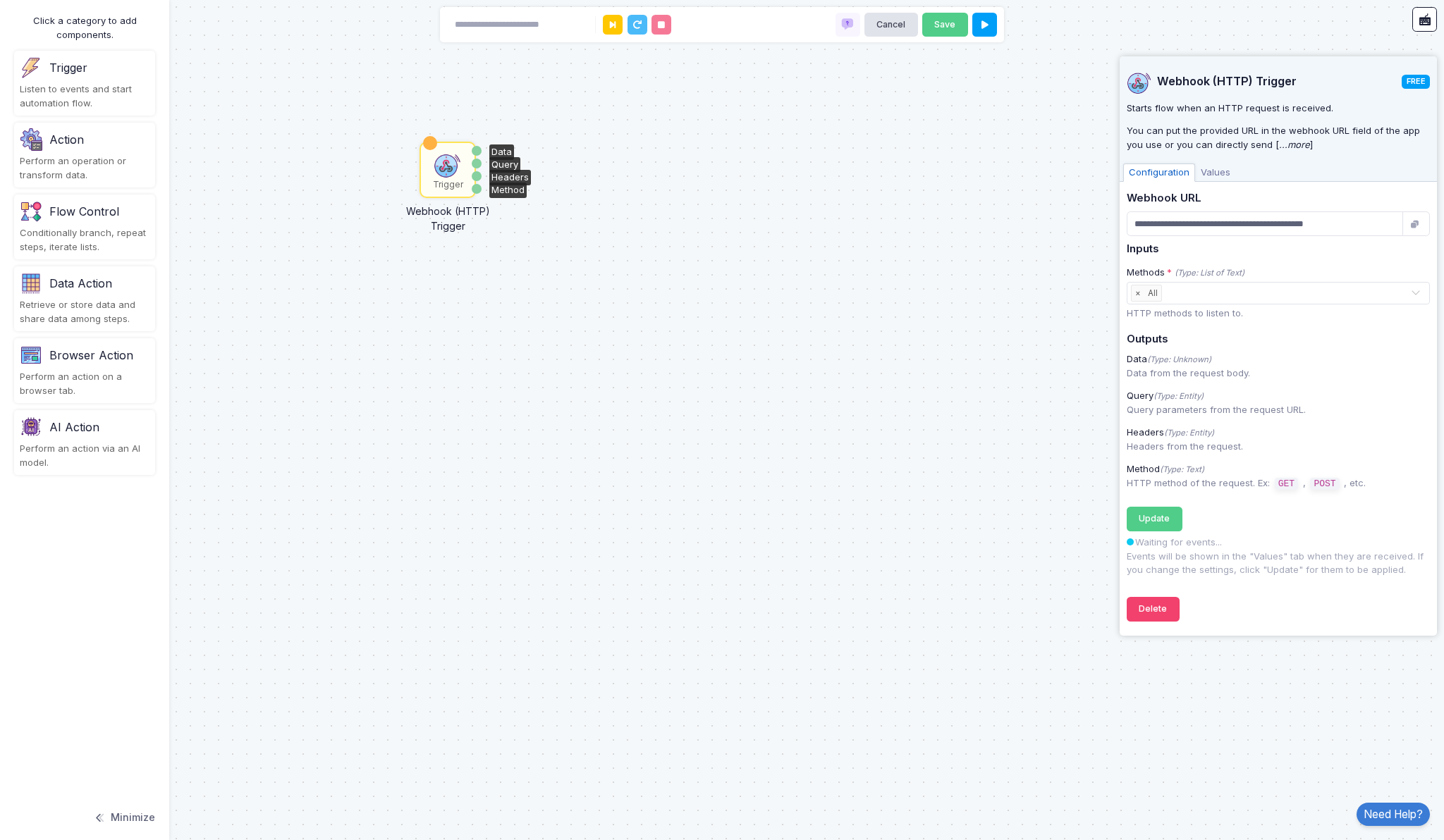
click at [964, 256] on div "Trigger Webhook (HTTP) Trigger Data Query Headers Method" at bounding box center [722, 420] width 1444 height 840
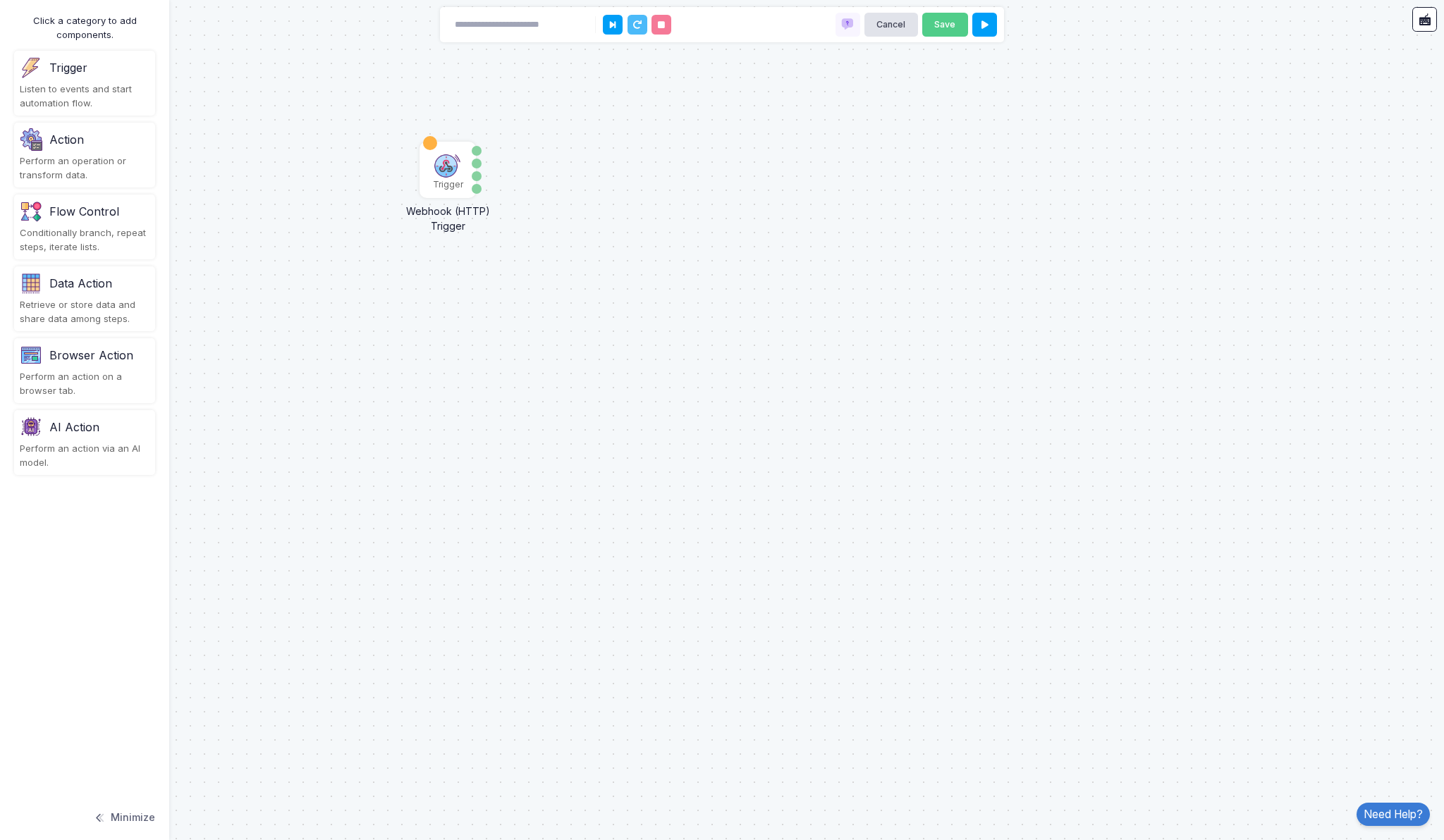
click at [70, 107] on div "Listen to events and start automation flow." at bounding box center [85, 95] width 130 height 27
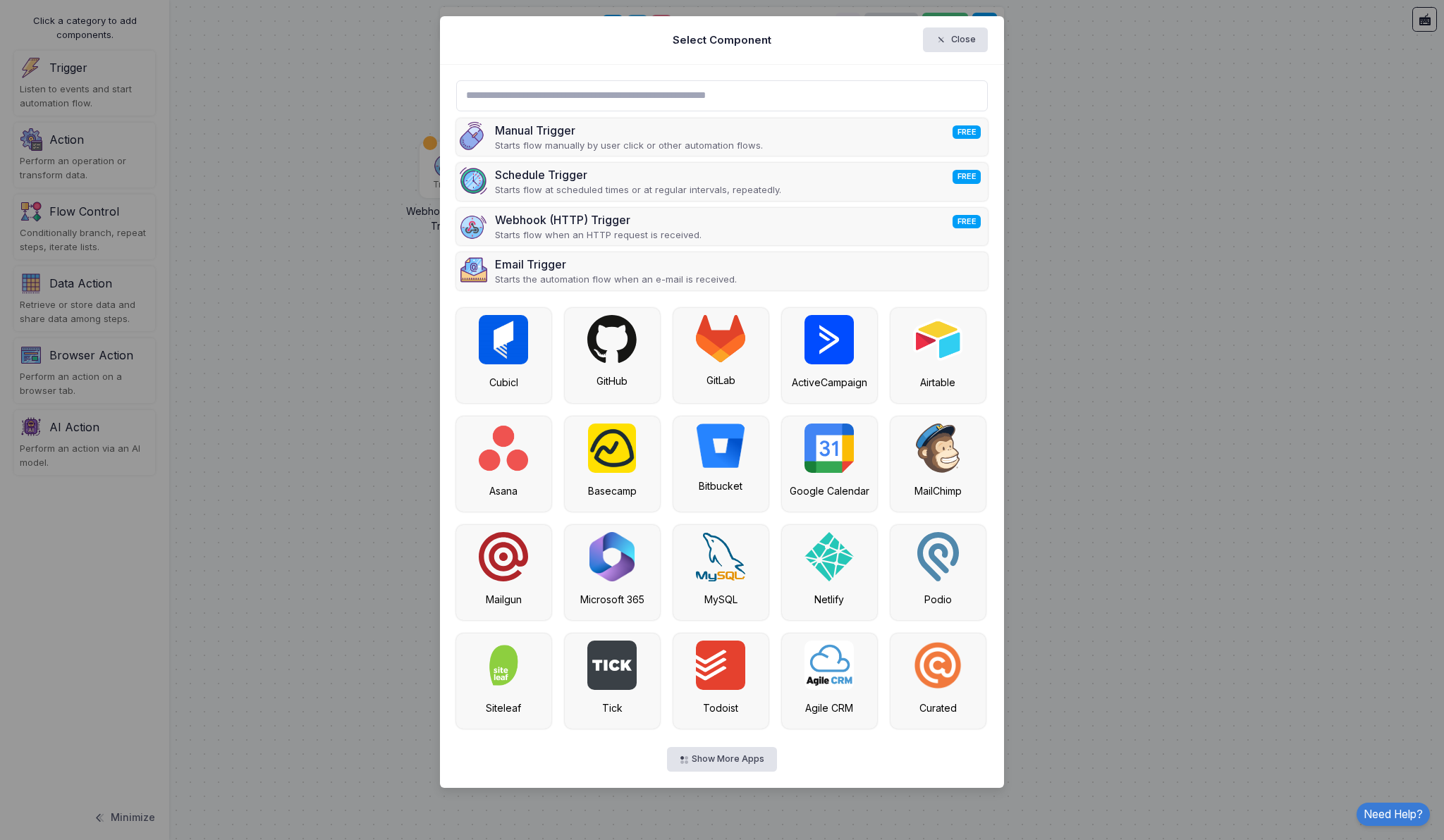
click at [606, 93] on input "text" at bounding box center [722, 95] width 532 height 31
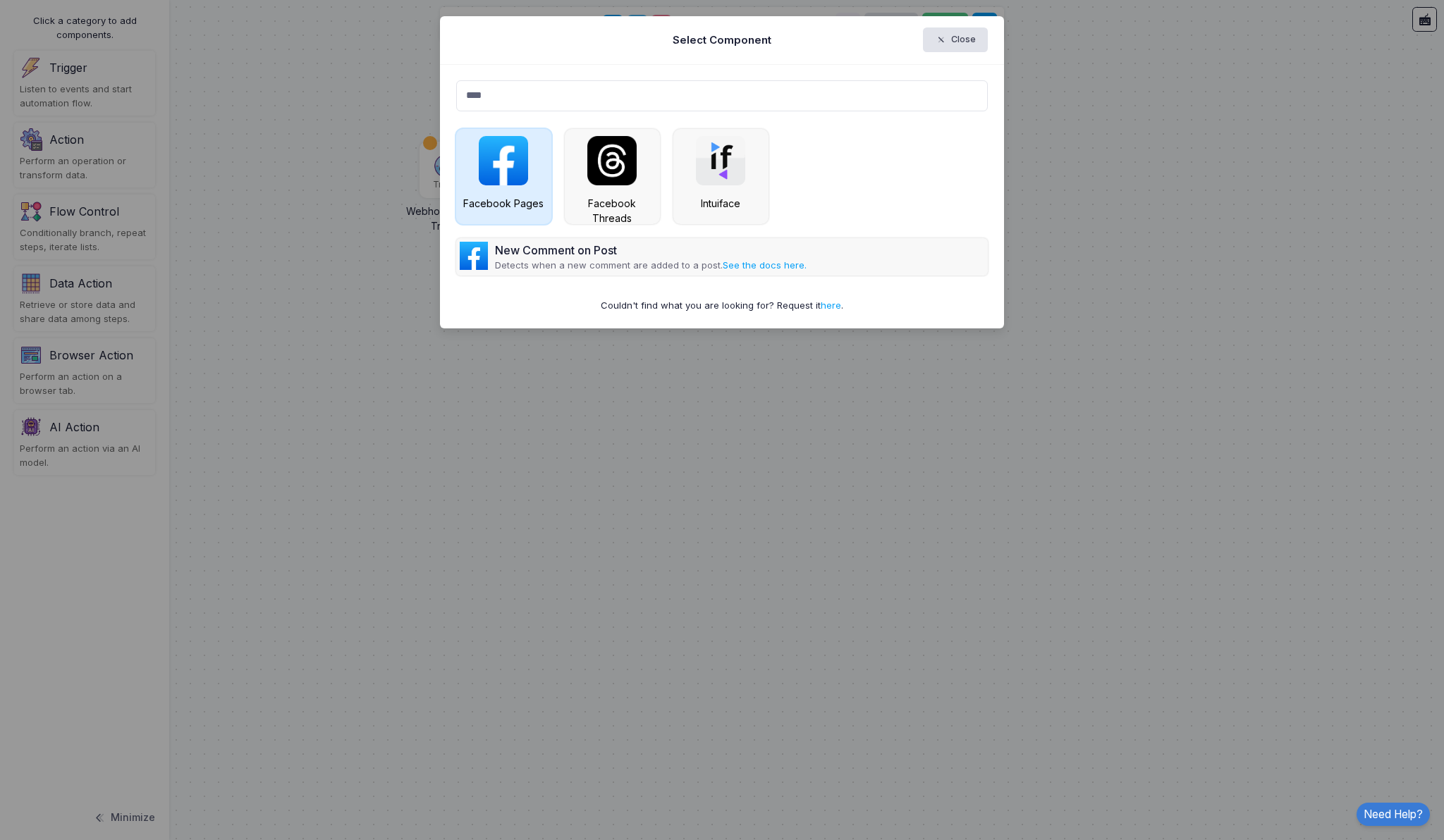
type input "****"
click at [509, 164] on img at bounding box center [503, 160] width 49 height 49
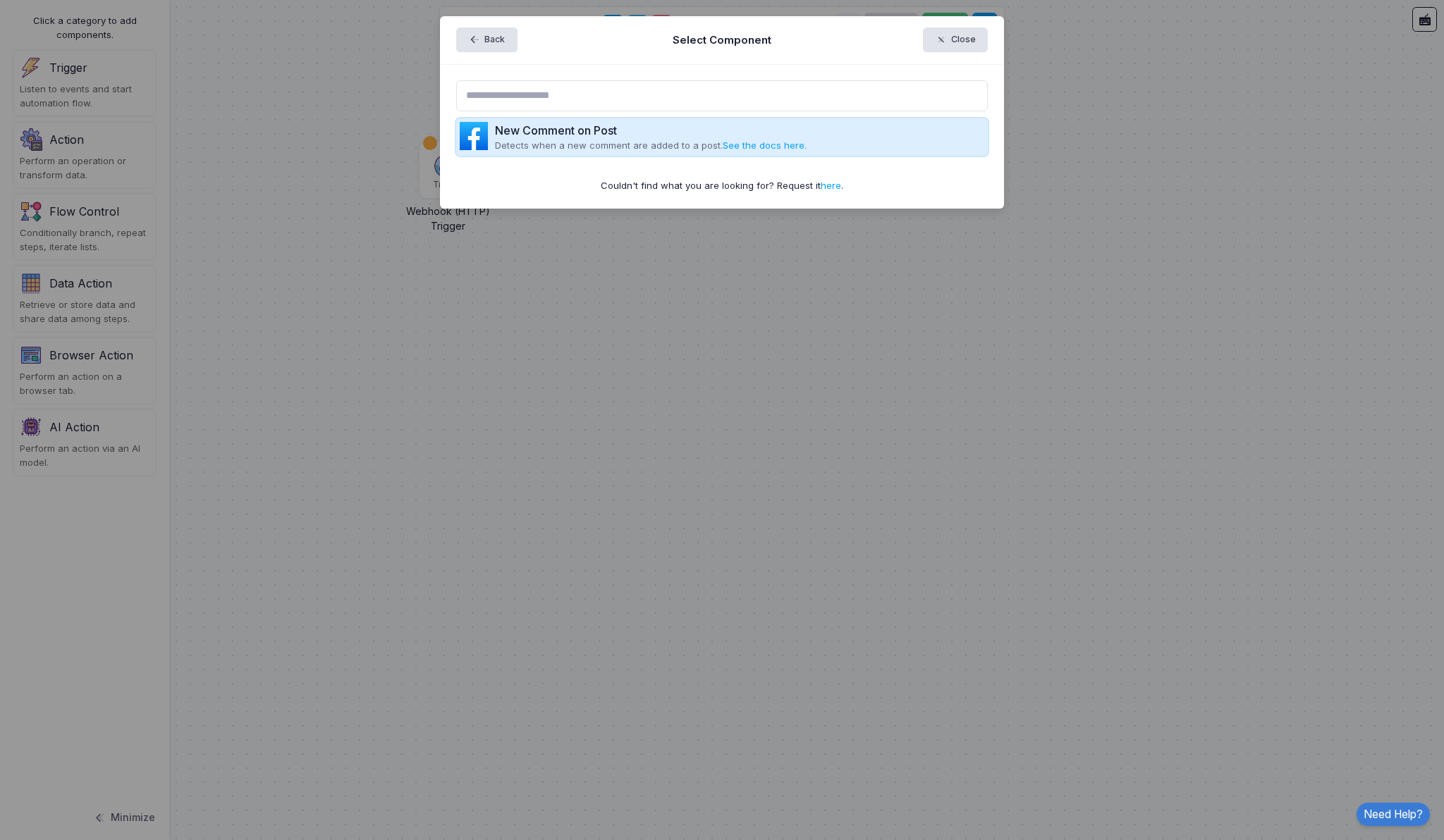
click at [590, 146] on p "Detects when a new comment are added to a post. See the docs here." at bounding box center [651, 146] width 312 height 14
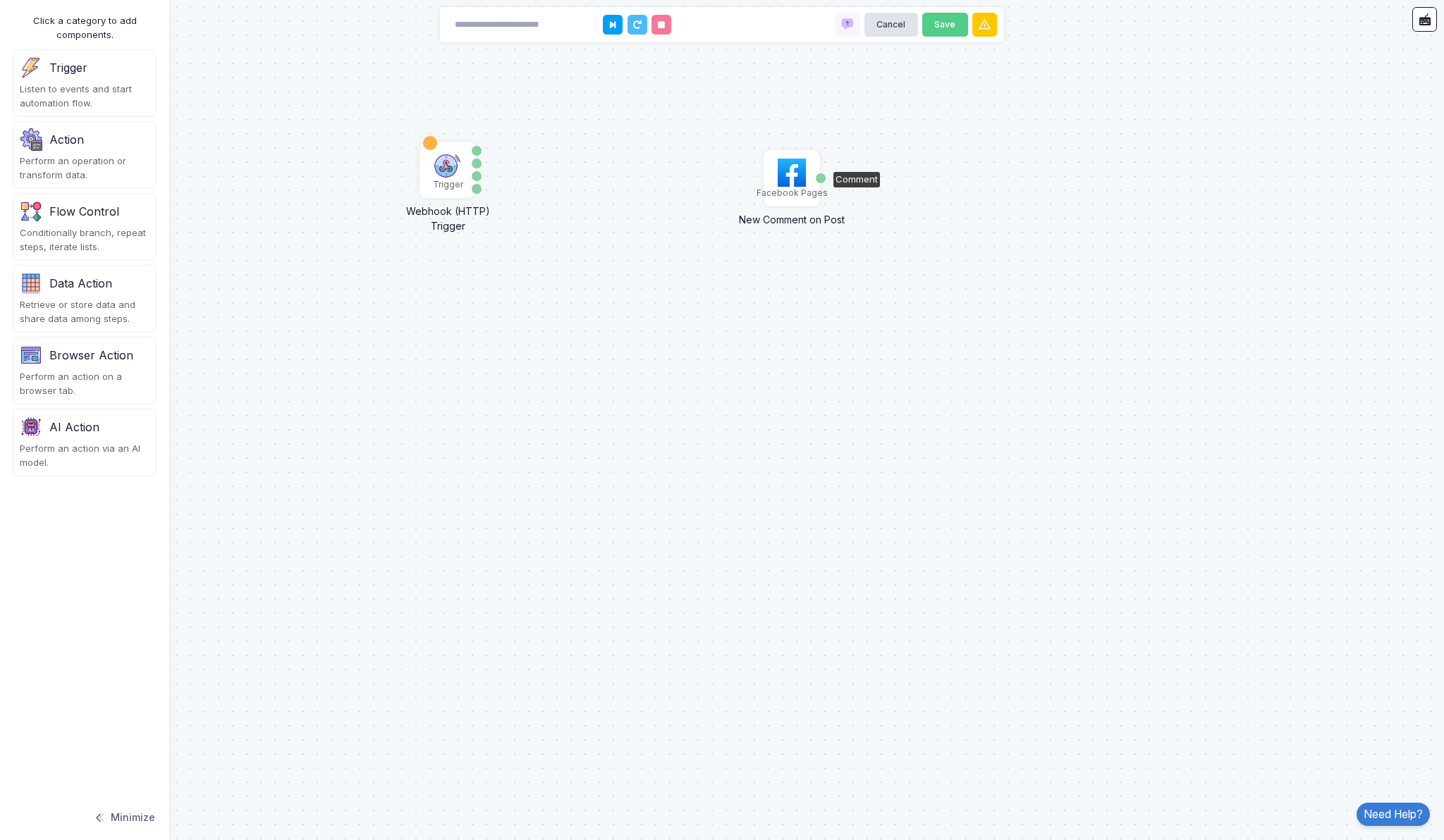
click at [792, 178] on img at bounding box center [792, 172] width 28 height 28
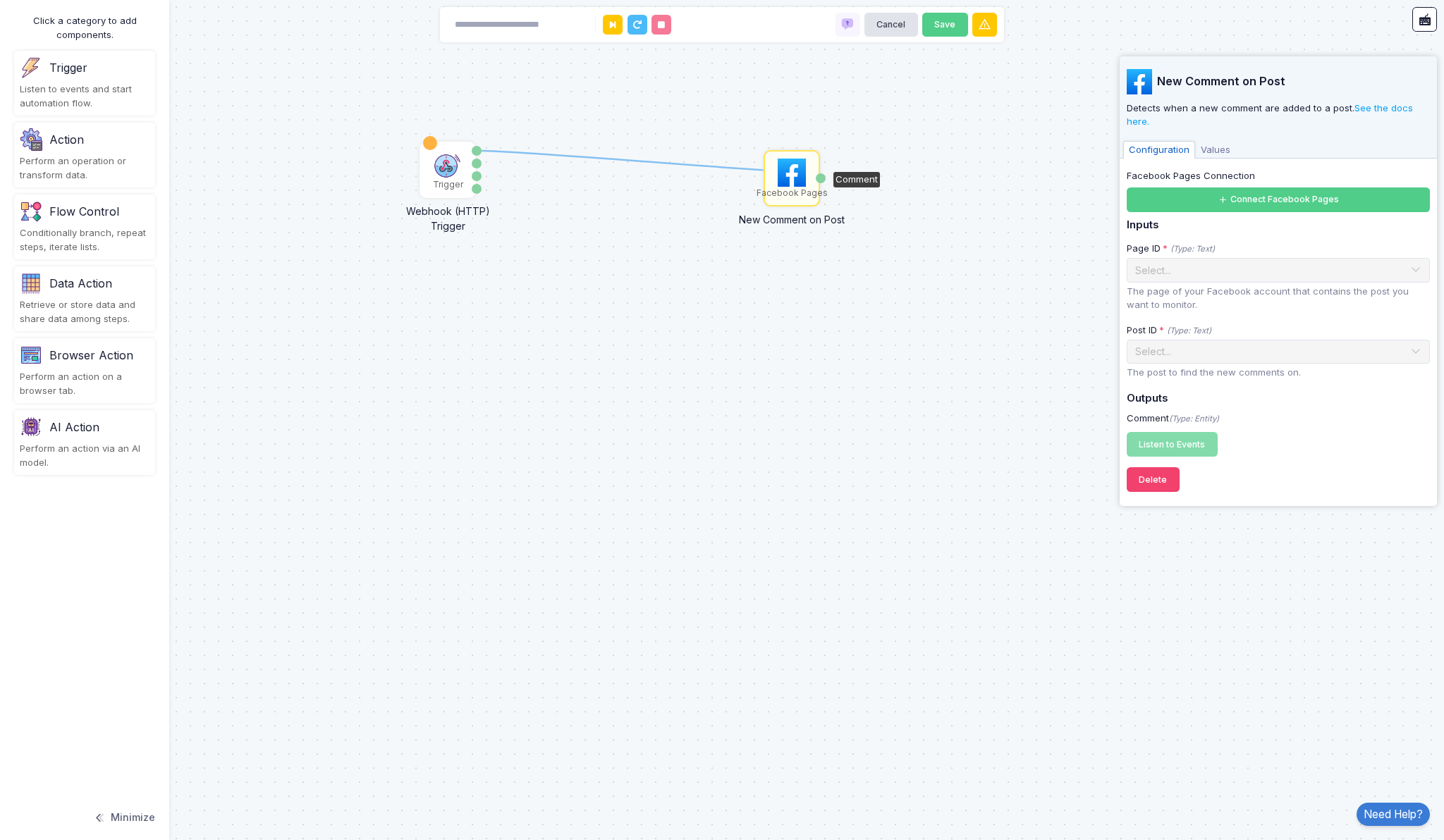
drag, startPoint x: 478, startPoint y: 149, endPoint x: 819, endPoint y: 172, distance: 341.8
click at [1, 1] on div "1 Trigger Webhook (HTTP) Trigger Data Query Headers Method Facebook Pages New C…" at bounding box center [0, 0] width 1 height 1
drag, startPoint x: 477, startPoint y: 150, endPoint x: 822, endPoint y: 178, distance: 346.1
click at [1, 1] on div "1 Trigger Webhook (HTTP) Trigger Data Query Headers Method Facebook Pages New C…" at bounding box center [0, 0] width 1 height 1
drag, startPoint x: 478, startPoint y: 187, endPoint x: 822, endPoint y: 178, distance: 344.1
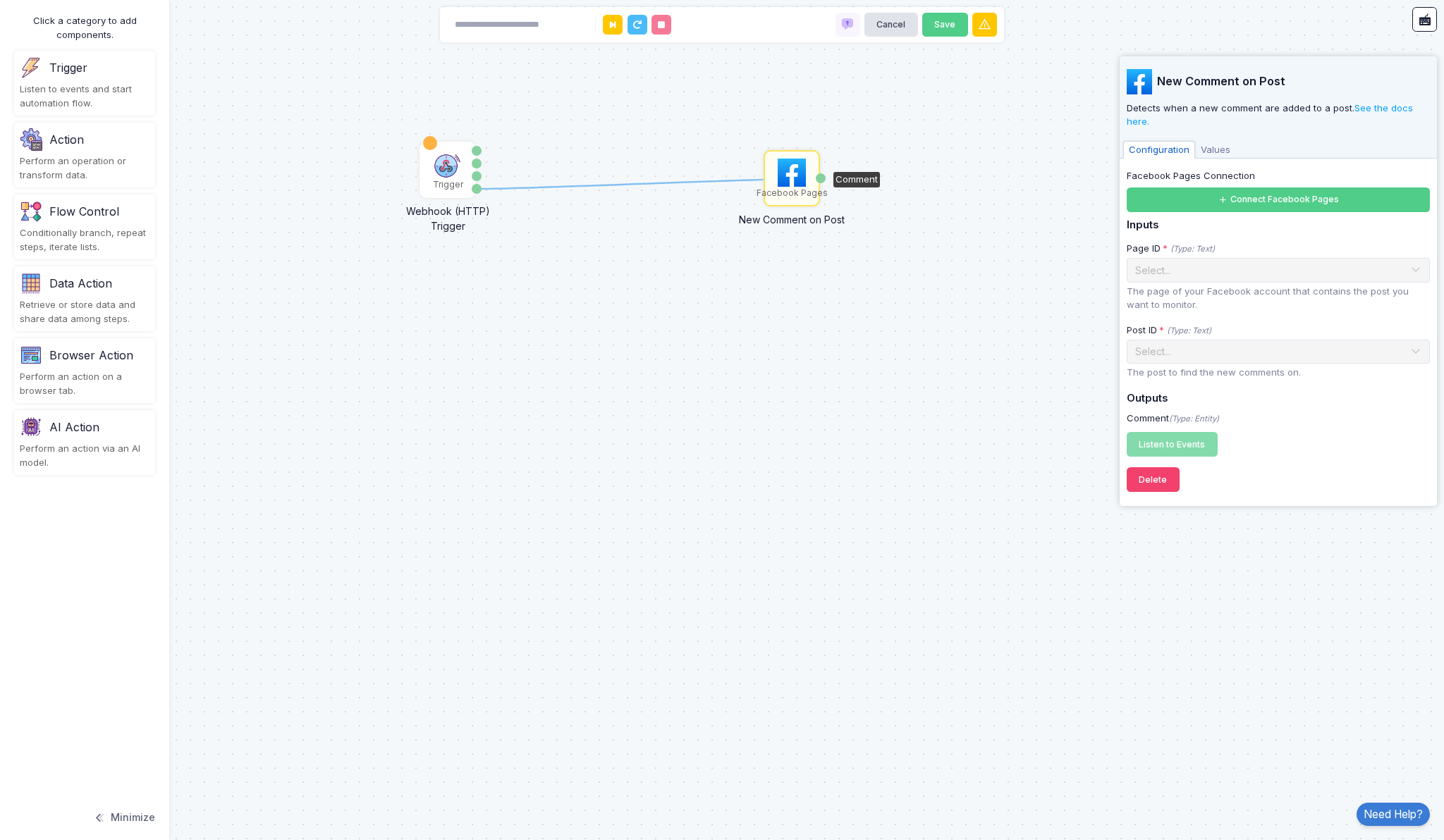
click at [1, 1] on div "1 Trigger Webhook (HTTP) Trigger Data Query Headers Method Facebook Pages New C…" at bounding box center [0, 0] width 1 height 1
drag, startPoint x: 822, startPoint y: 178, endPoint x: 477, endPoint y: 161, distance: 345.4
click at [1, 1] on div "1 Trigger Webhook (HTTP) Trigger Data Query Headers Method Facebook Pages New C…" at bounding box center [0, 0] width 1 height 1
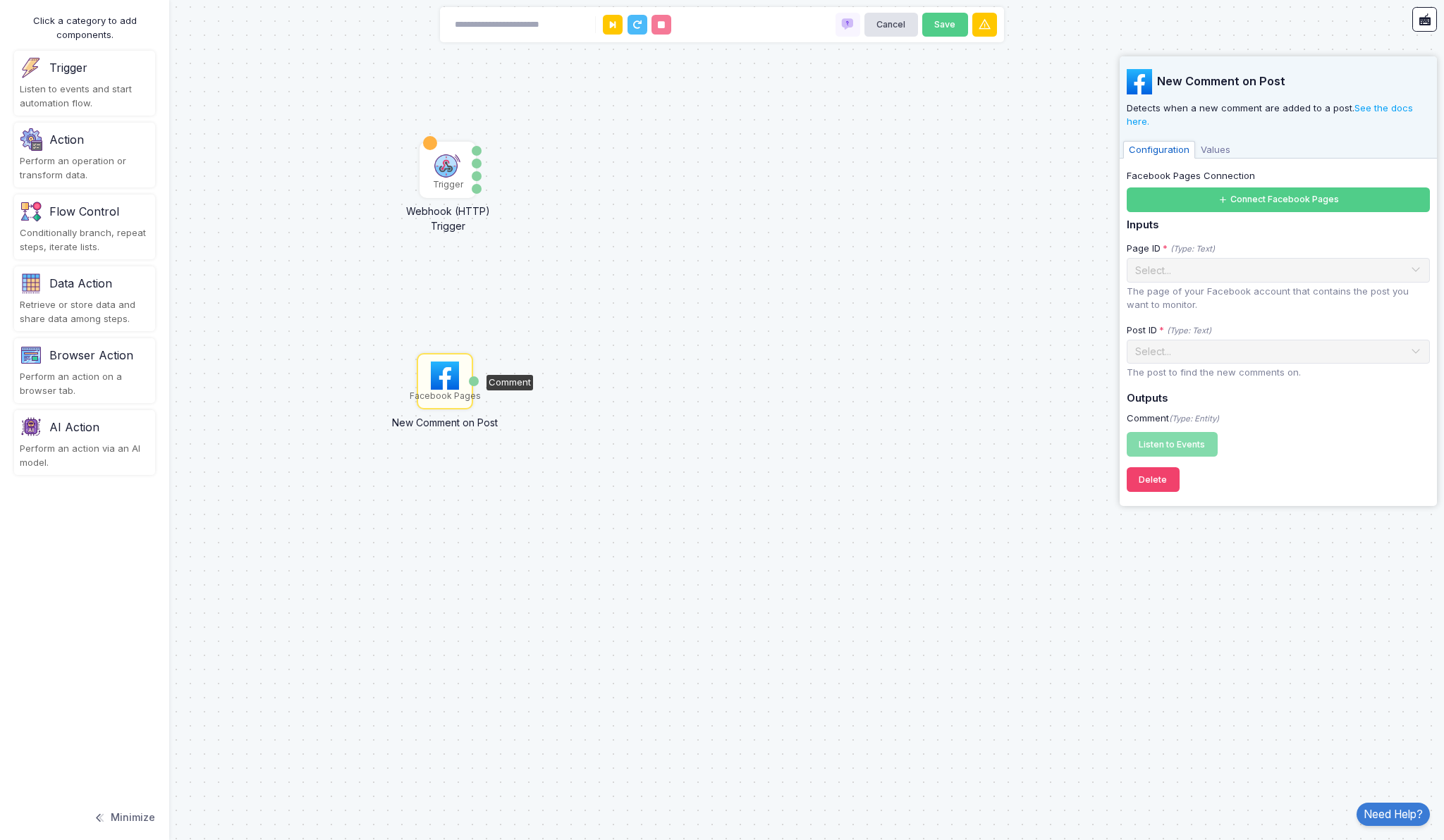
drag, startPoint x: 791, startPoint y: 187, endPoint x: 449, endPoint y: 388, distance: 396.7
click at [449, 388] on img at bounding box center [445, 375] width 28 height 28
click at [571, 321] on div "Trigger Webhook (HTTP) Trigger Data Query Headers Method Facebook Pages New Com…" at bounding box center [722, 420] width 1444 height 840
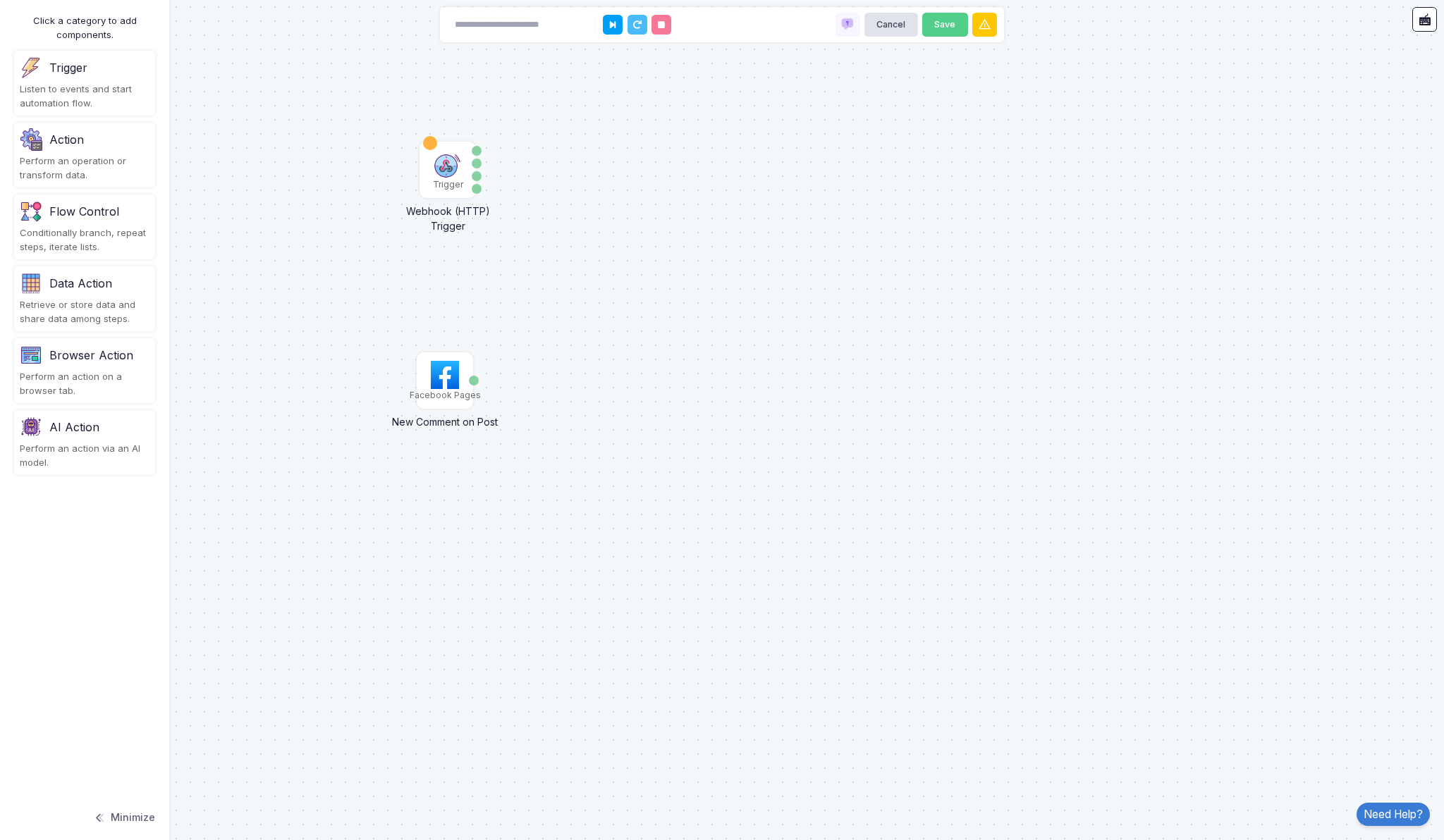
click at [74, 92] on div "Listen to events and start automation flow." at bounding box center [85, 95] width 130 height 27
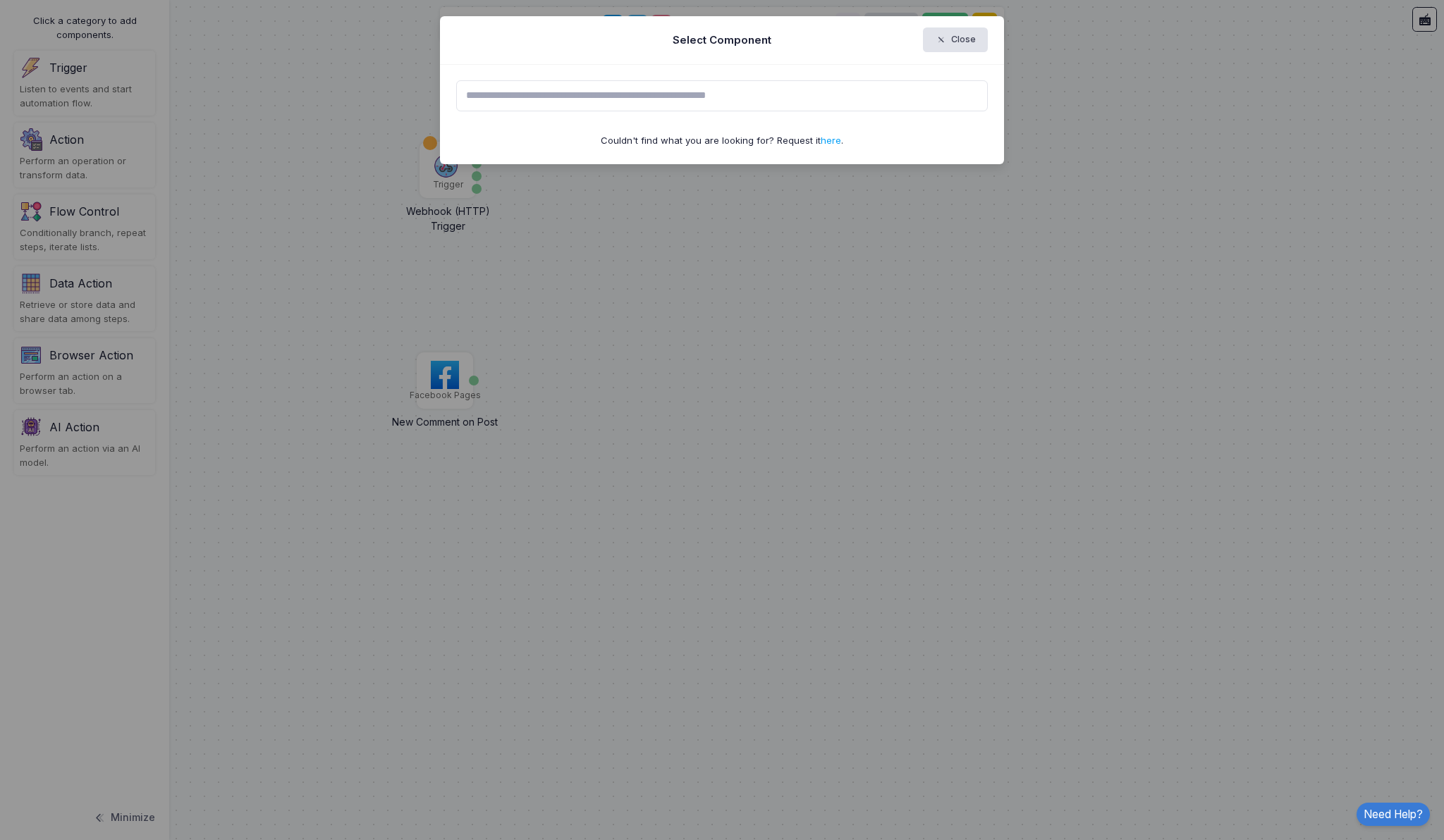
click at [679, 100] on input "text" at bounding box center [722, 95] width 532 height 31
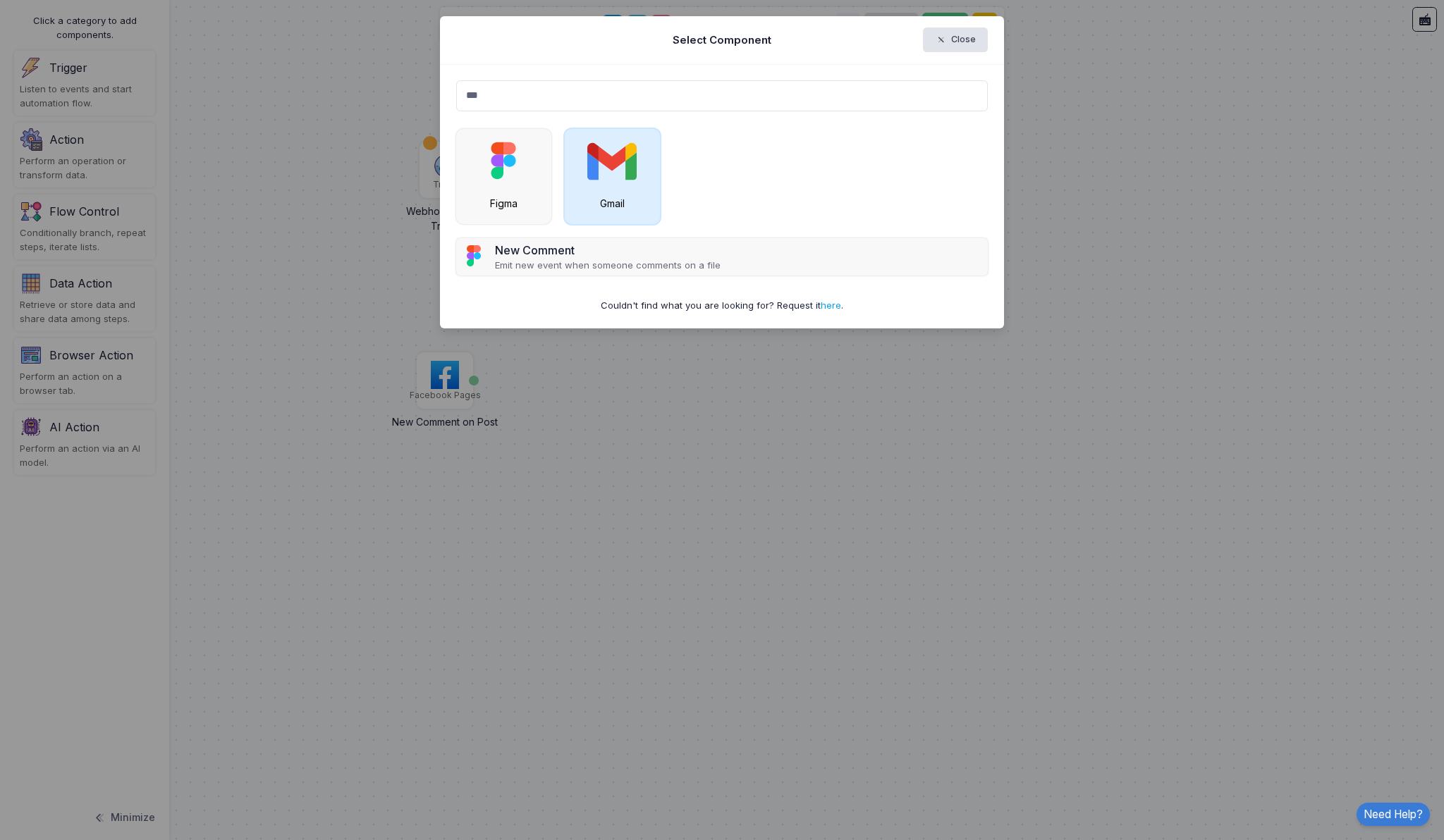
type input "***"
click at [621, 179] on img at bounding box center [612, 160] width 49 height 49
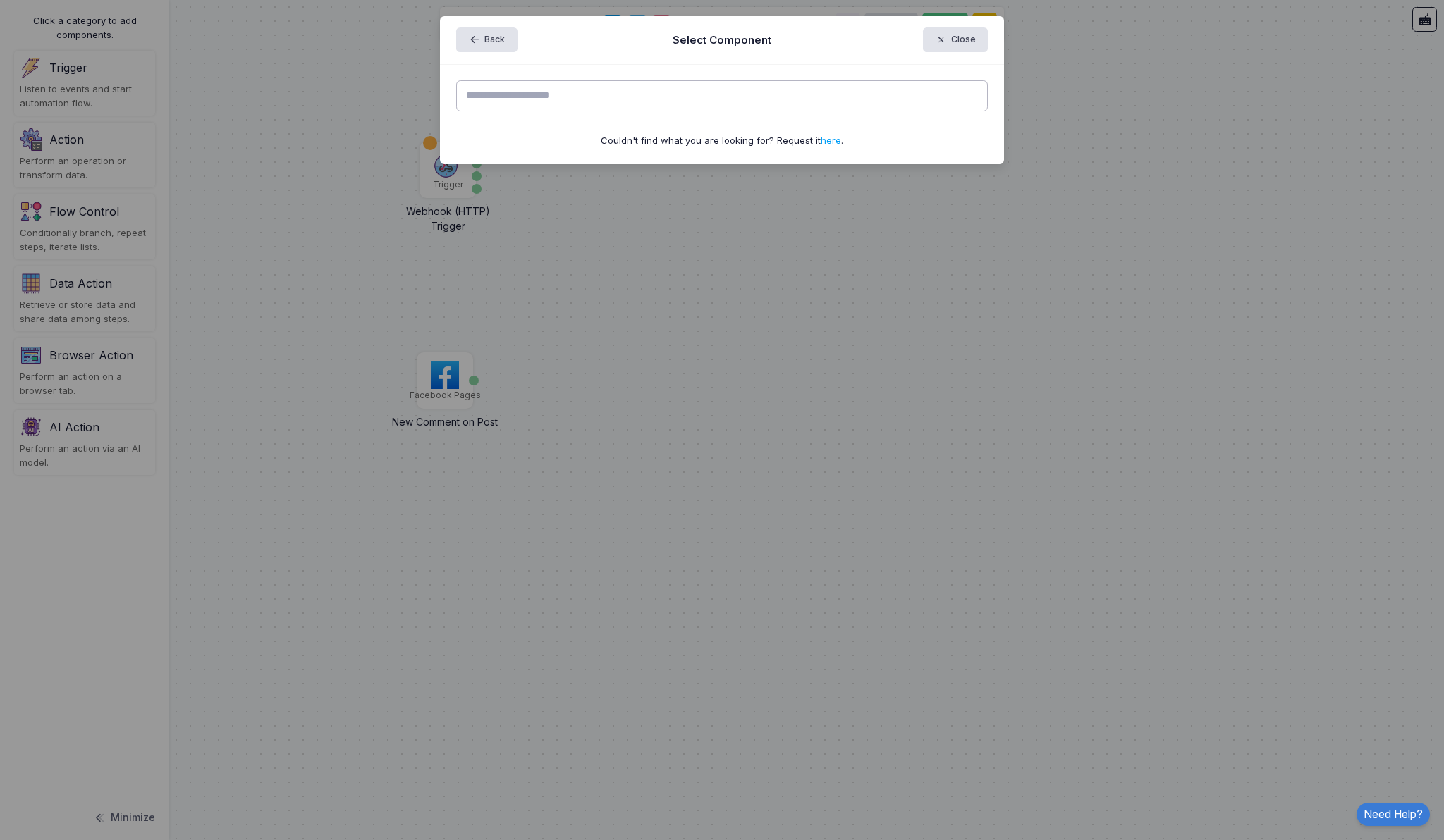
click at [573, 102] on input "text" at bounding box center [722, 95] width 532 height 31
type input "*"
click at [473, 52] on div "Back Select Component Close" at bounding box center [722, 41] width 564 height 49
click at [482, 27] on div "Back Select Component Close" at bounding box center [722, 41] width 564 height 49
click at [482, 38] on icon "button" at bounding box center [476, 40] width 17 height 13
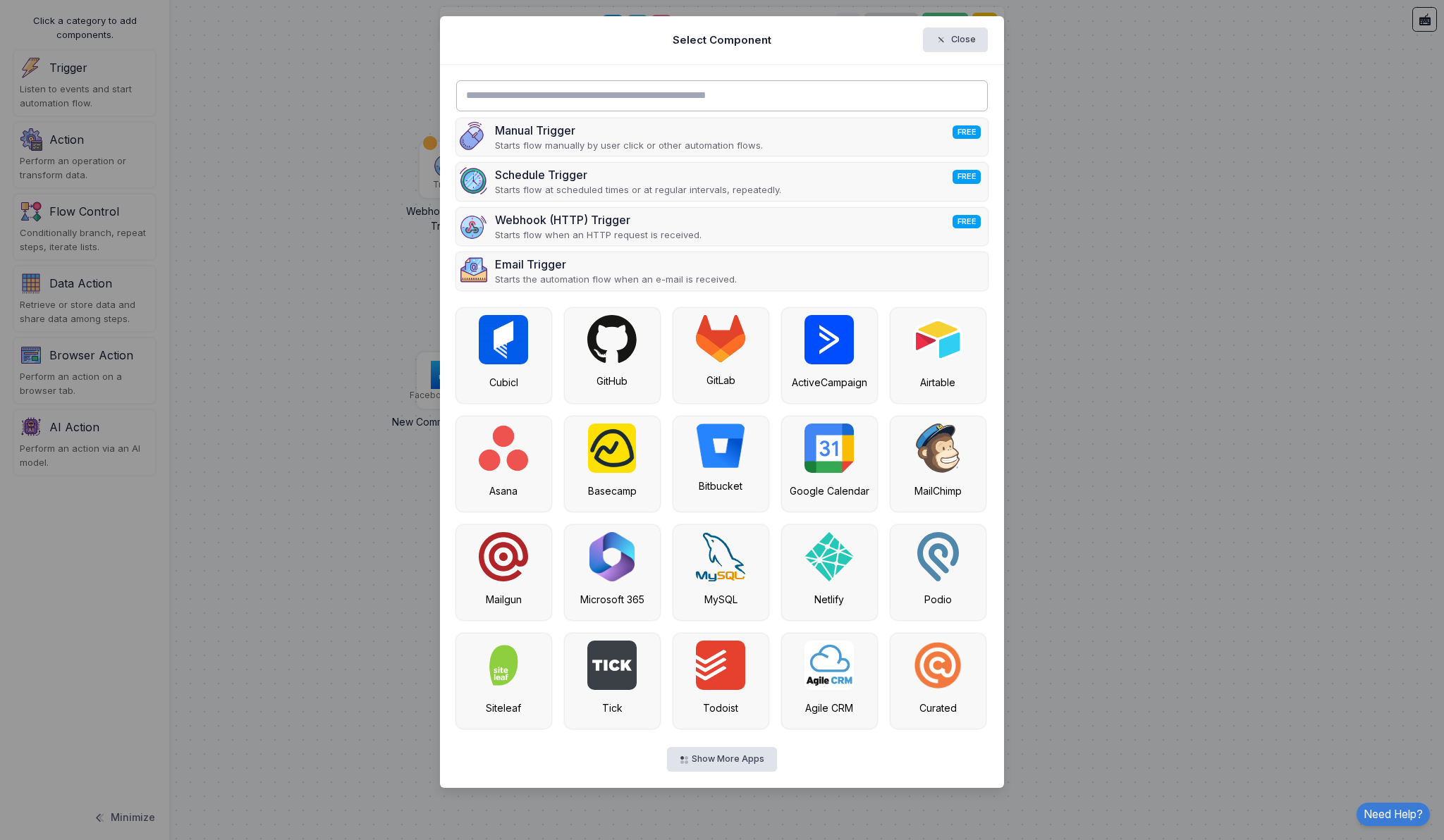
click at [537, 94] on input "text" at bounding box center [722, 95] width 532 height 31
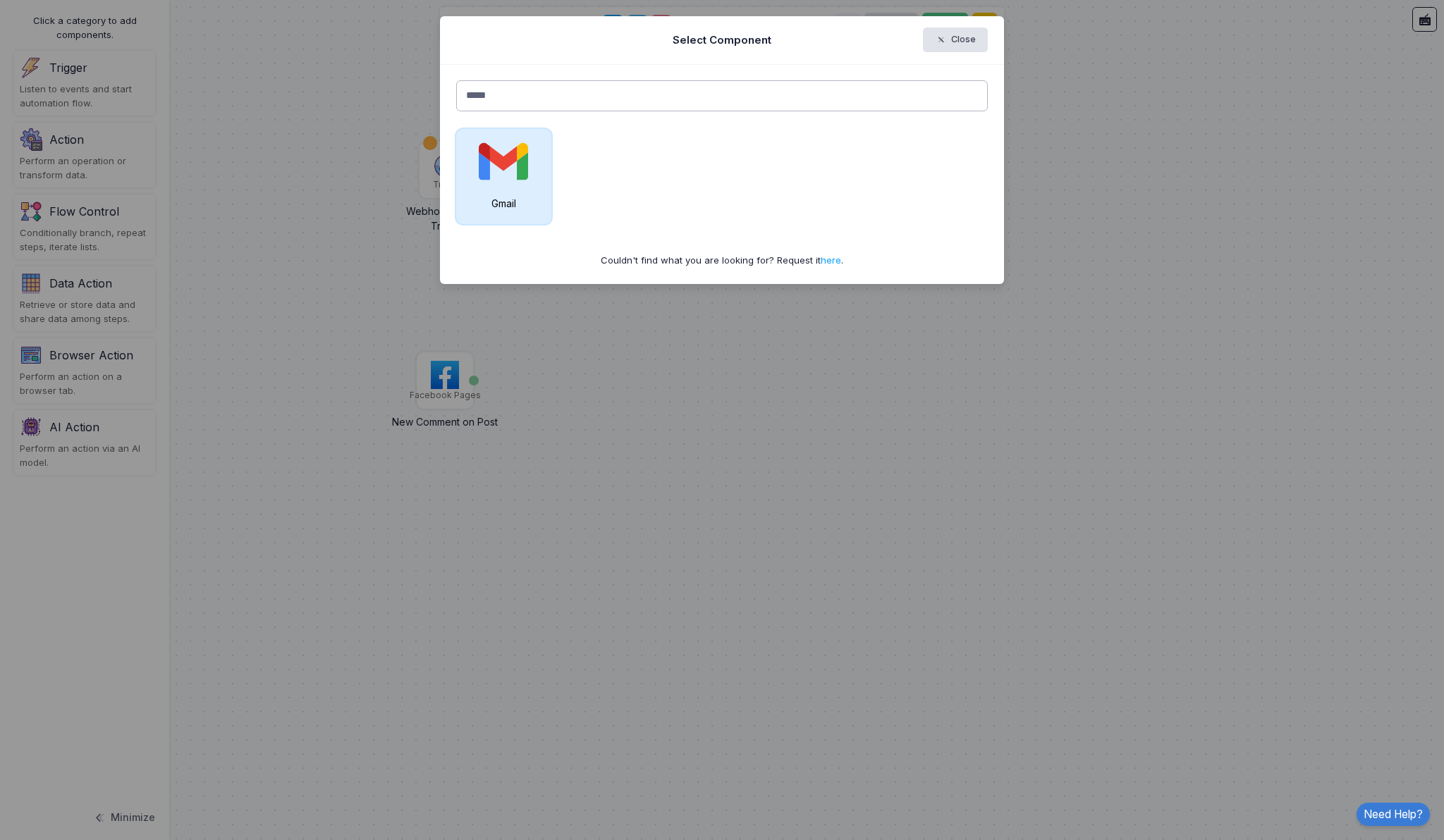
type input "*****"
click at [511, 172] on img at bounding box center [503, 160] width 49 height 49
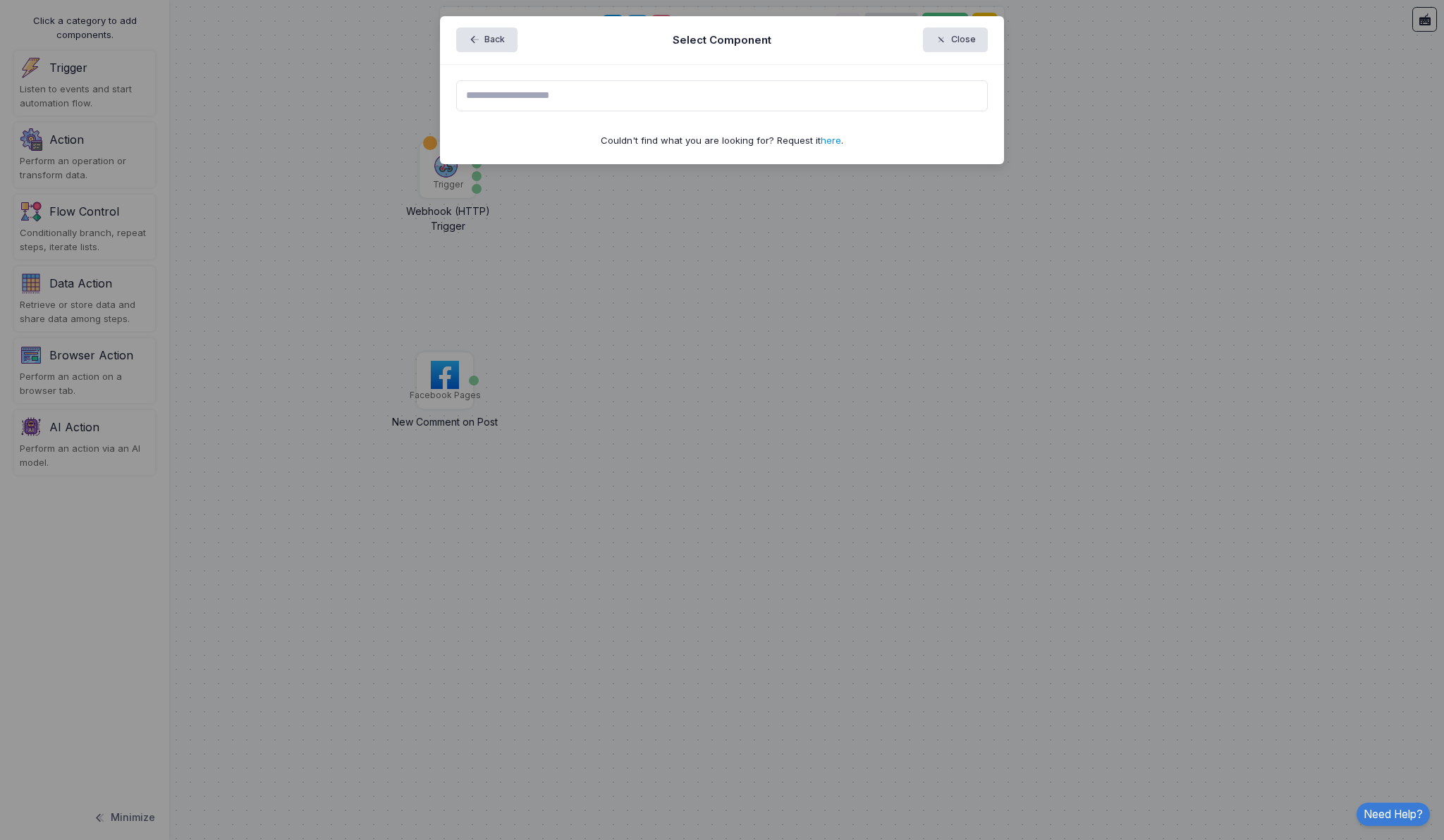
click at [825, 139] on link "here" at bounding box center [831, 140] width 20 height 11
click at [952, 41] on button "Close" at bounding box center [956, 39] width 66 height 24
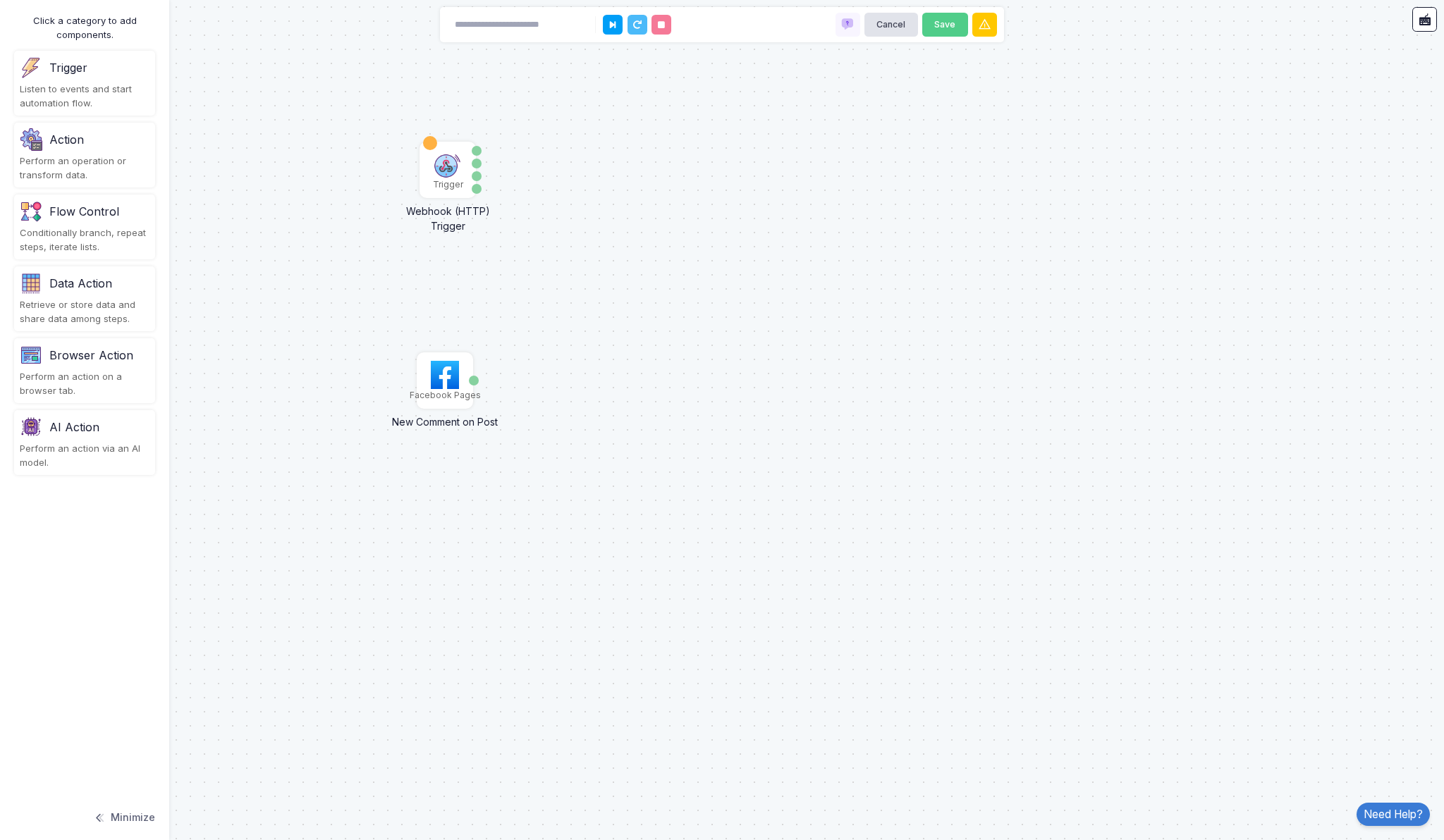
click at [97, 158] on div "Perform an operation or transform data." at bounding box center [85, 167] width 130 height 27
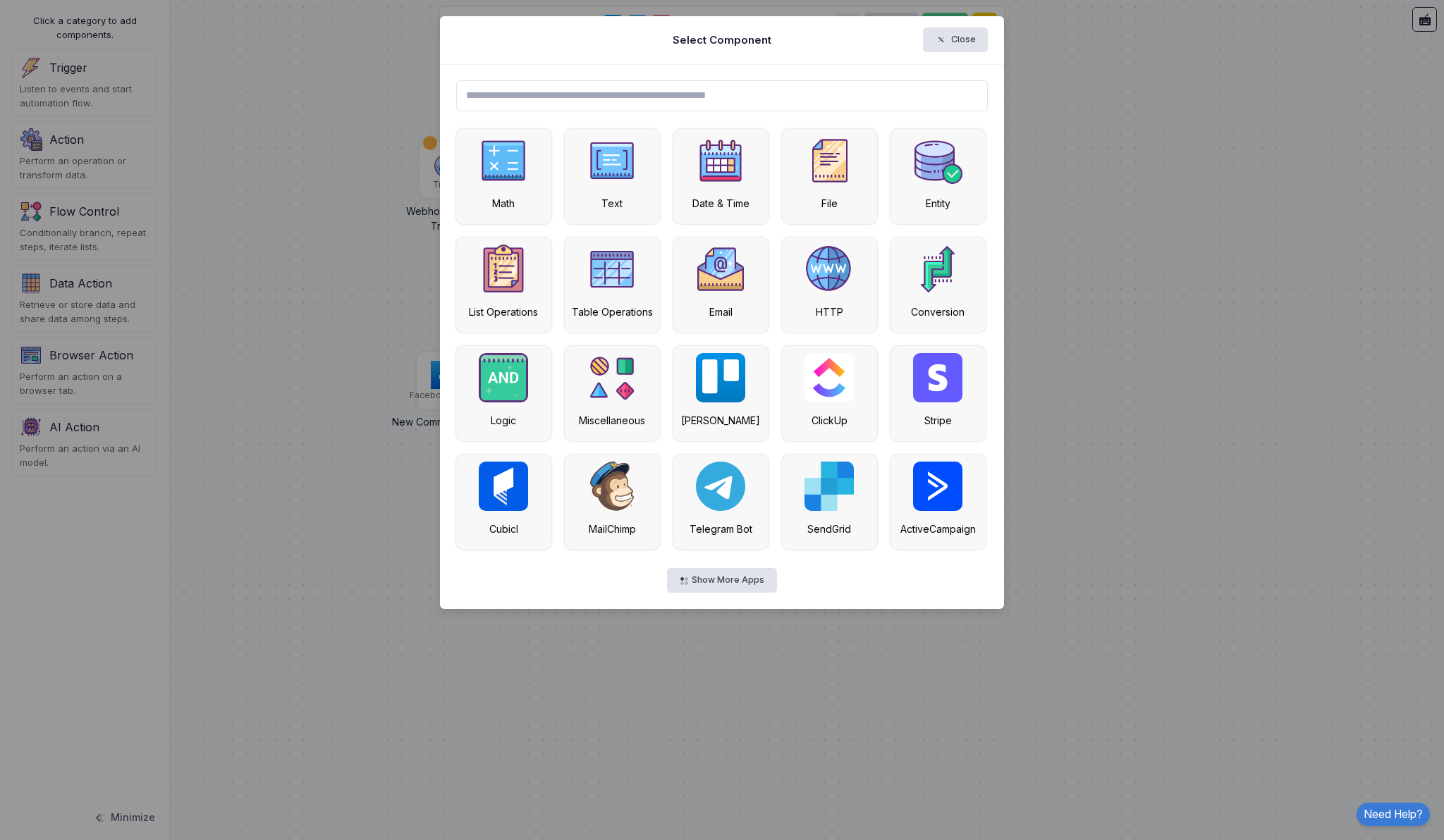
click at [625, 99] on input "text" at bounding box center [722, 95] width 532 height 31
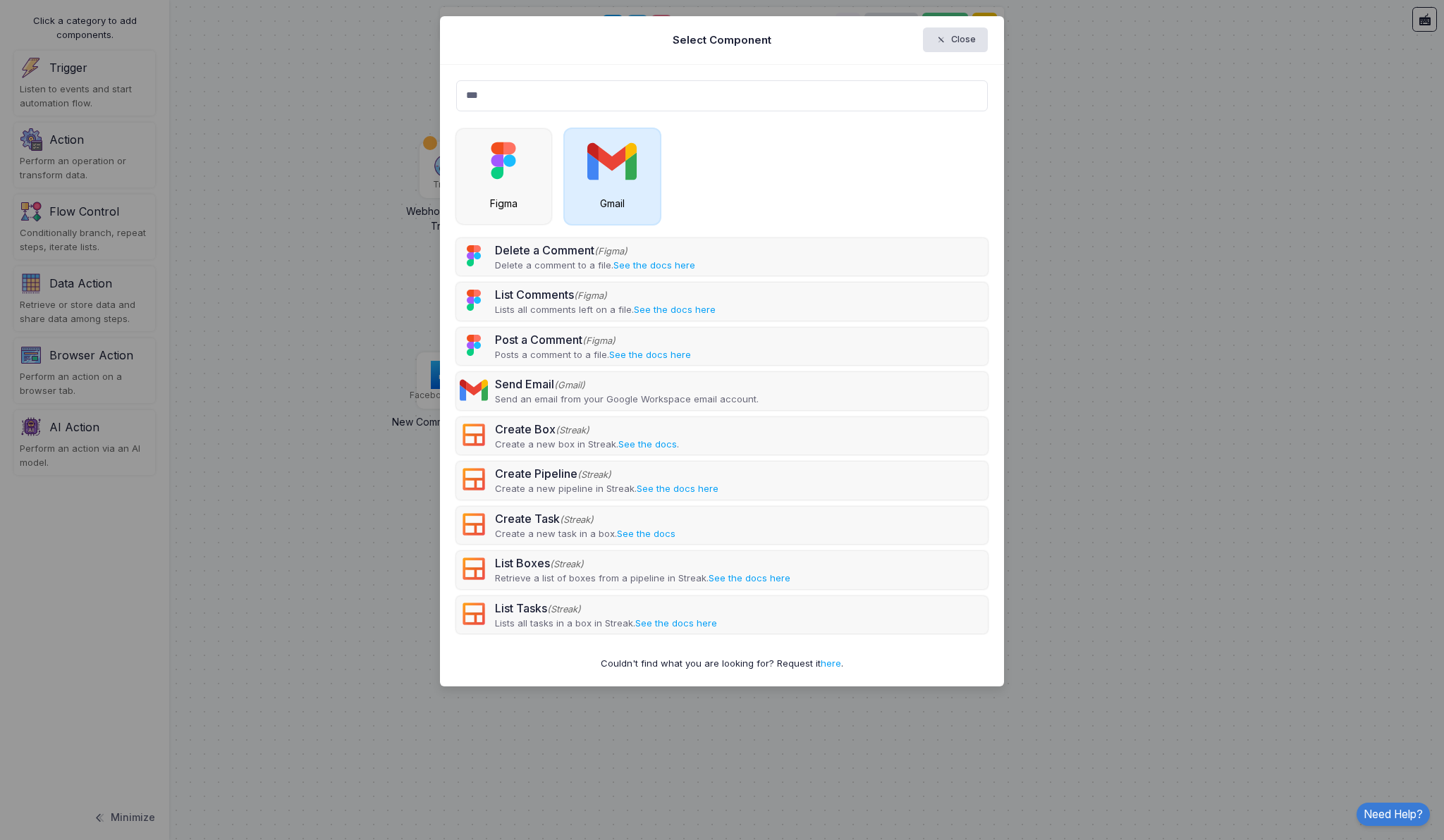
type input "***"
click at [613, 170] on img at bounding box center [612, 160] width 49 height 49
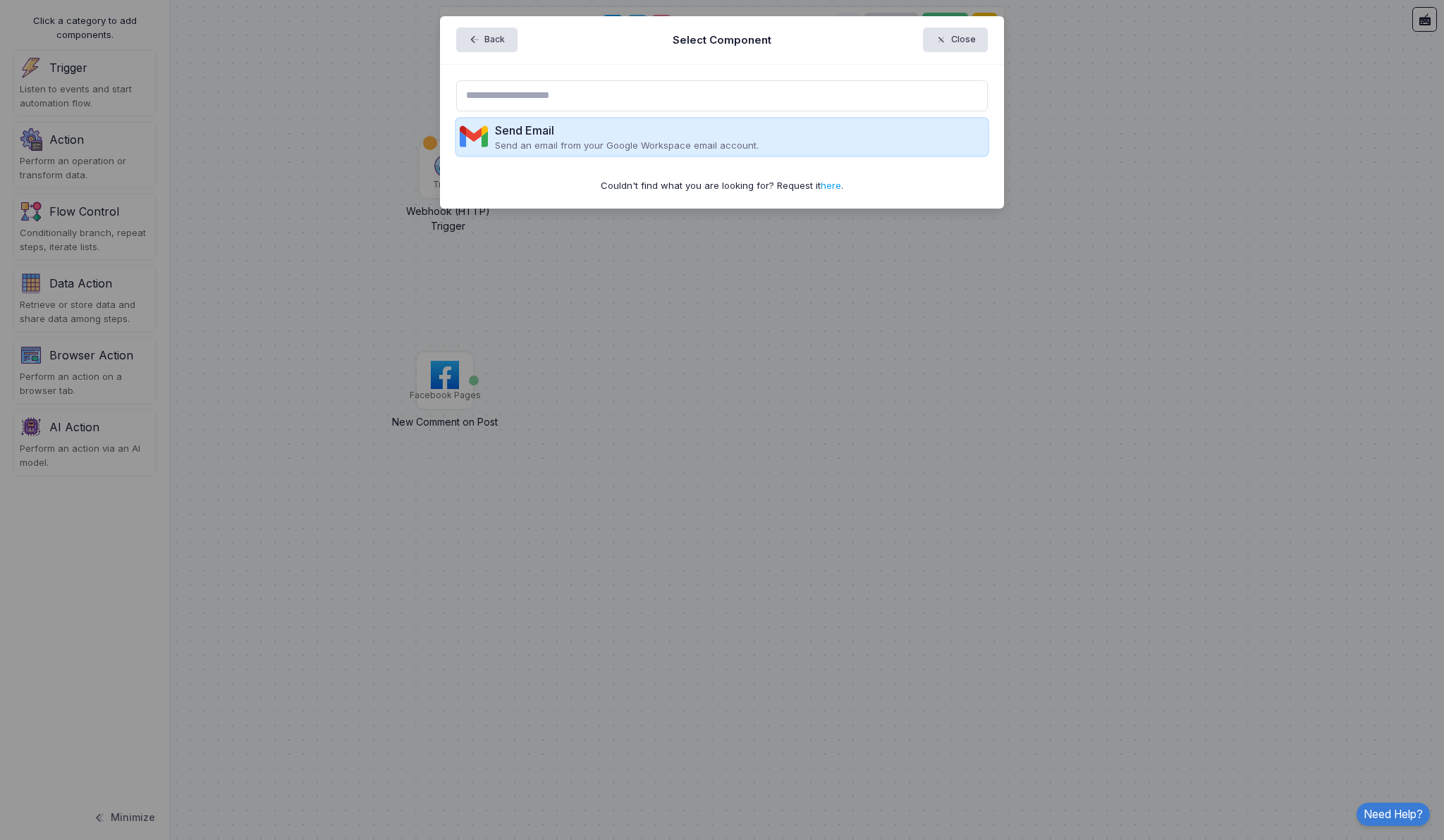
click at [631, 152] on div "Send Email Send an email from your Google Workspace email account." at bounding box center [722, 137] width 532 height 38
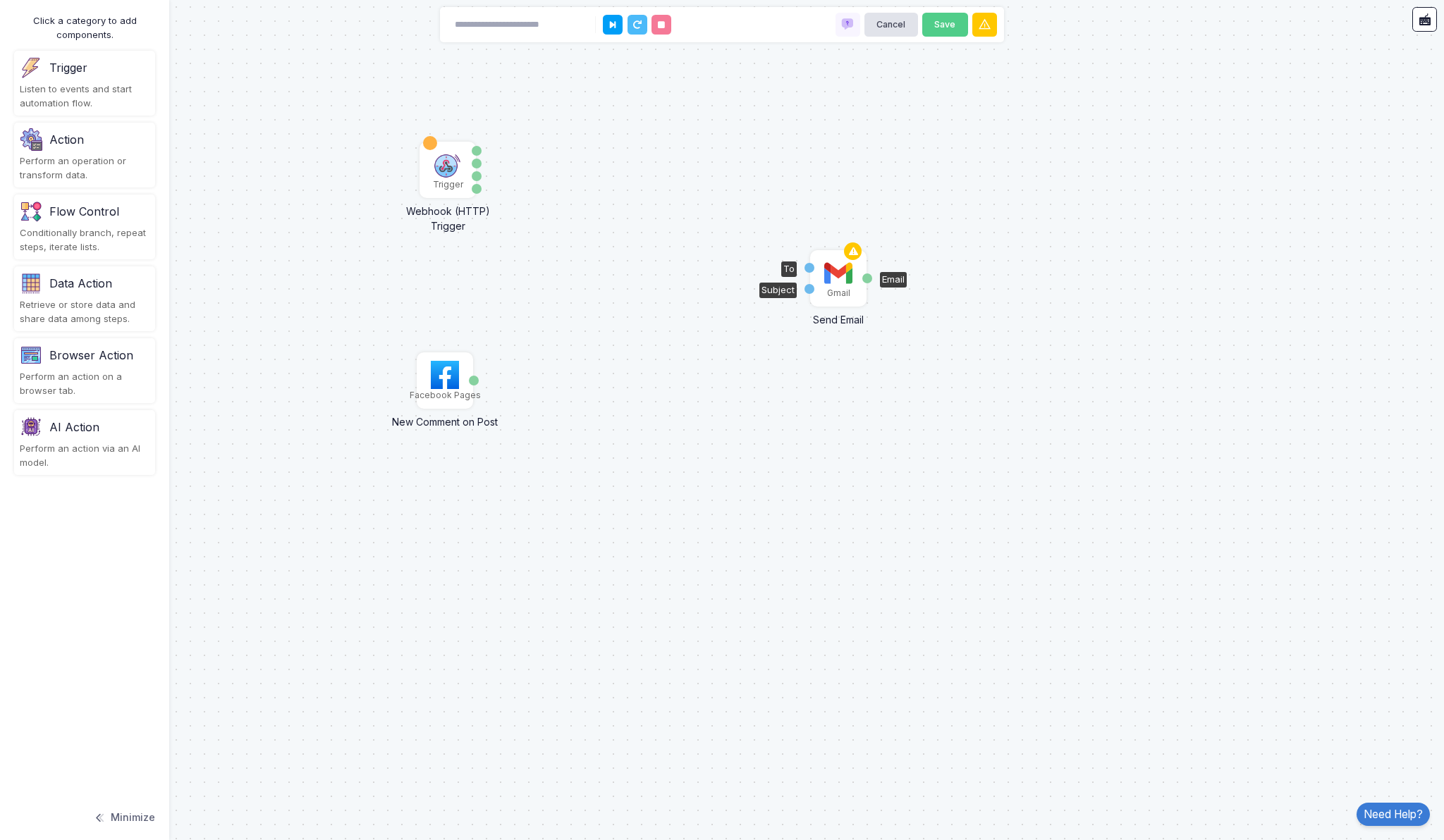
drag, startPoint x: 631, startPoint y: 152, endPoint x: 839, endPoint y: 278, distance: 243.2
click at [839, 278] on img at bounding box center [838, 273] width 28 height 28
click at [806, 266] on div "To" at bounding box center [810, 267] width 10 height 10
drag, startPoint x: 810, startPoint y: 266, endPoint x: 797, endPoint y: 265, distance: 13.0
click at [797, 265] on div "Trigger Webhook (HTTP) Trigger Data Query Headers Method Facebook Pages New Com…" at bounding box center [722, 420] width 1444 height 840
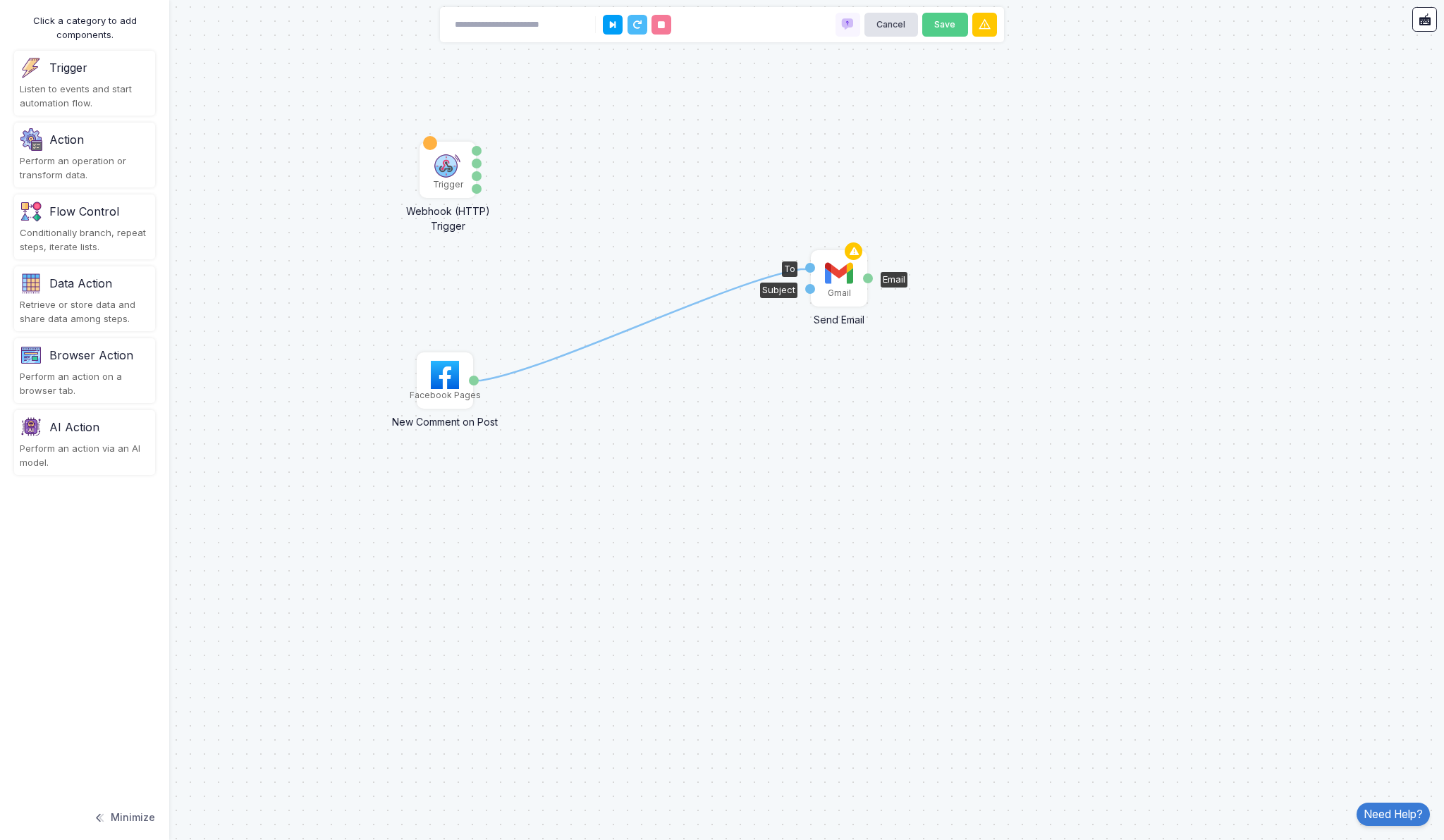
drag, startPoint x: 473, startPoint y: 382, endPoint x: 808, endPoint y: 270, distance: 353.2
click at [1, 1] on div "1 Trigger Webhook (HTTP) Trigger Data Query Headers Method Facebook Pages New C…" at bounding box center [0, 0] width 1 height 1
click at [655, 448] on div "1 Trigger Webhook (HTTP) Trigger Data Query Headers Method Facebook Pages New C…" at bounding box center [722, 420] width 1444 height 840
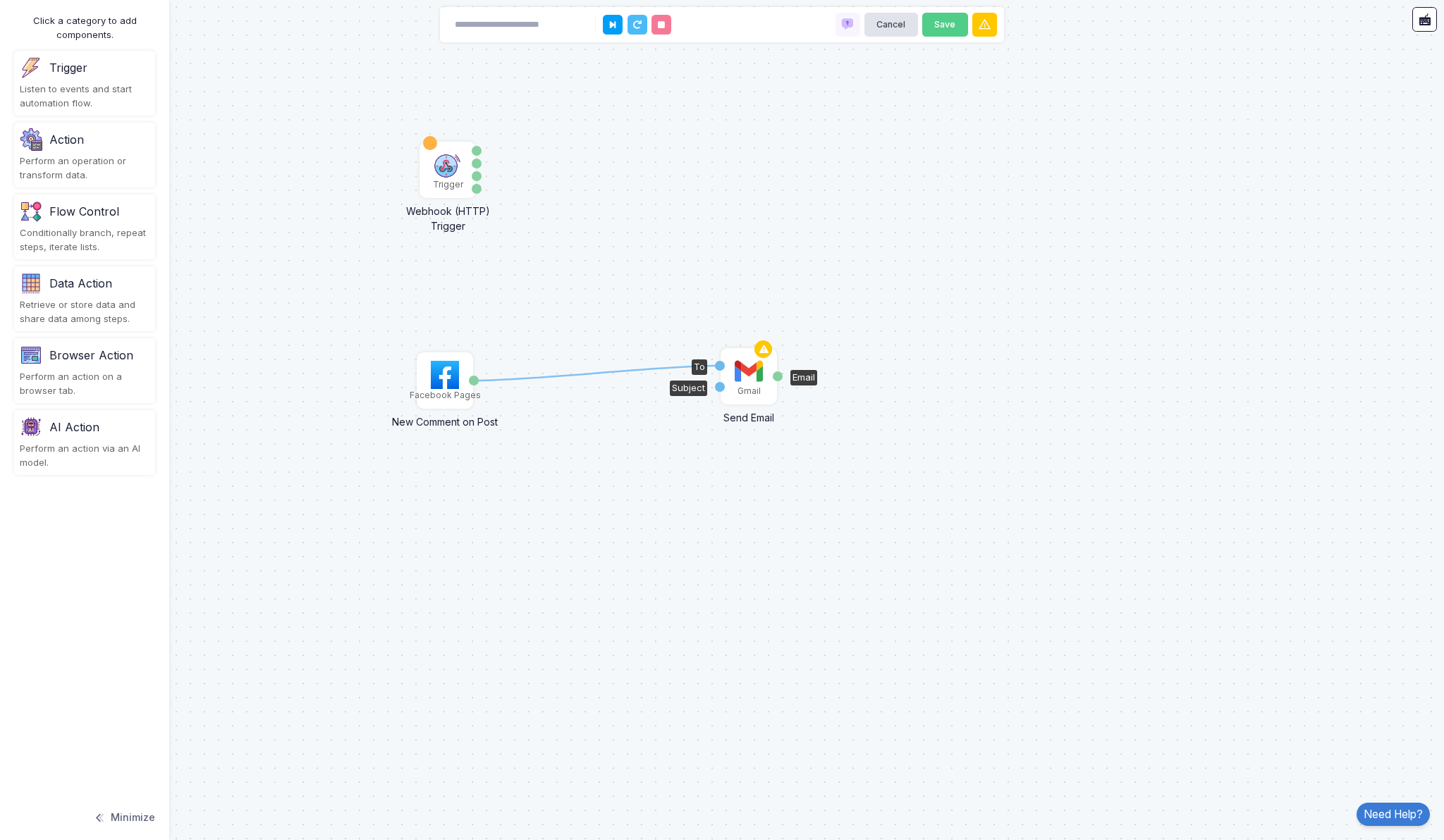
drag, startPoint x: 849, startPoint y: 295, endPoint x: 759, endPoint y: 393, distance: 133.1
click at [759, 393] on div "Gmail" at bounding box center [749, 391] width 24 height 13
drag, startPoint x: 778, startPoint y: 375, endPoint x: 477, endPoint y: 182, distance: 357.6
click at [1, 1] on div "1 1 Trigger Webhook (HTTP) Trigger Data Query Headers Method Facebook Pages New…" at bounding box center [0, 0] width 1 height 1
drag, startPoint x: 454, startPoint y: 181, endPoint x: 448, endPoint y: 126, distance: 55.3
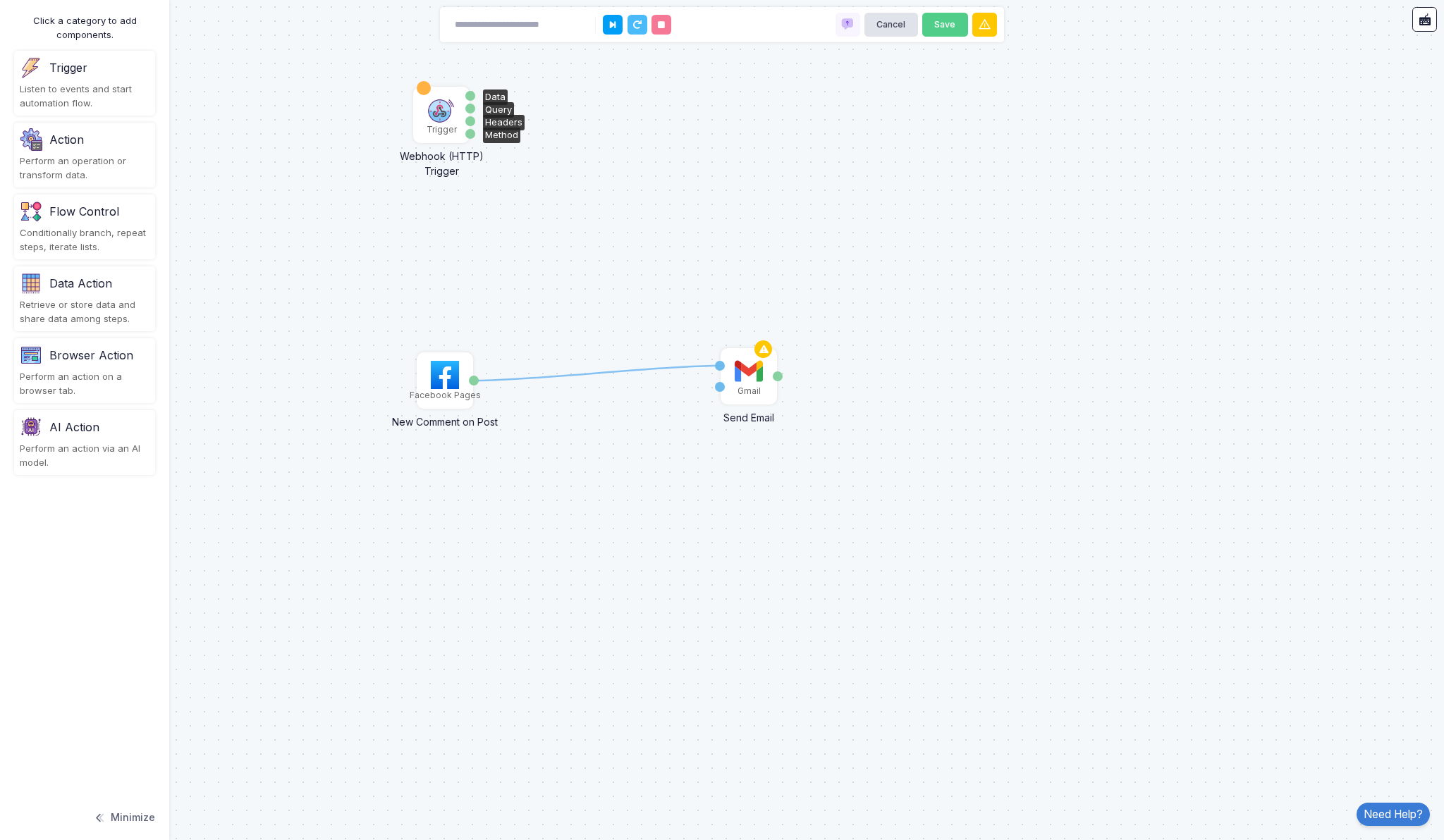
click at [448, 126] on div "Trigger" at bounding box center [441, 130] width 31 height 13
click at [475, 240] on div "1 Trigger Webhook (HTTP) Trigger Data Query Headers Method Facebook Pages New C…" at bounding box center [722, 420] width 1444 height 840
drag, startPoint x: 470, startPoint y: 138, endPoint x: 472, endPoint y: 379, distance: 241.0
click at [1, 1] on div "1 1 Trigger Webhook (HTTP) Trigger Data Query Headers Method Facebook Pages New…" at bounding box center [0, 0] width 1 height 1
drag, startPoint x: 423, startPoint y: 90, endPoint x: 471, endPoint y: 382, distance: 295.9
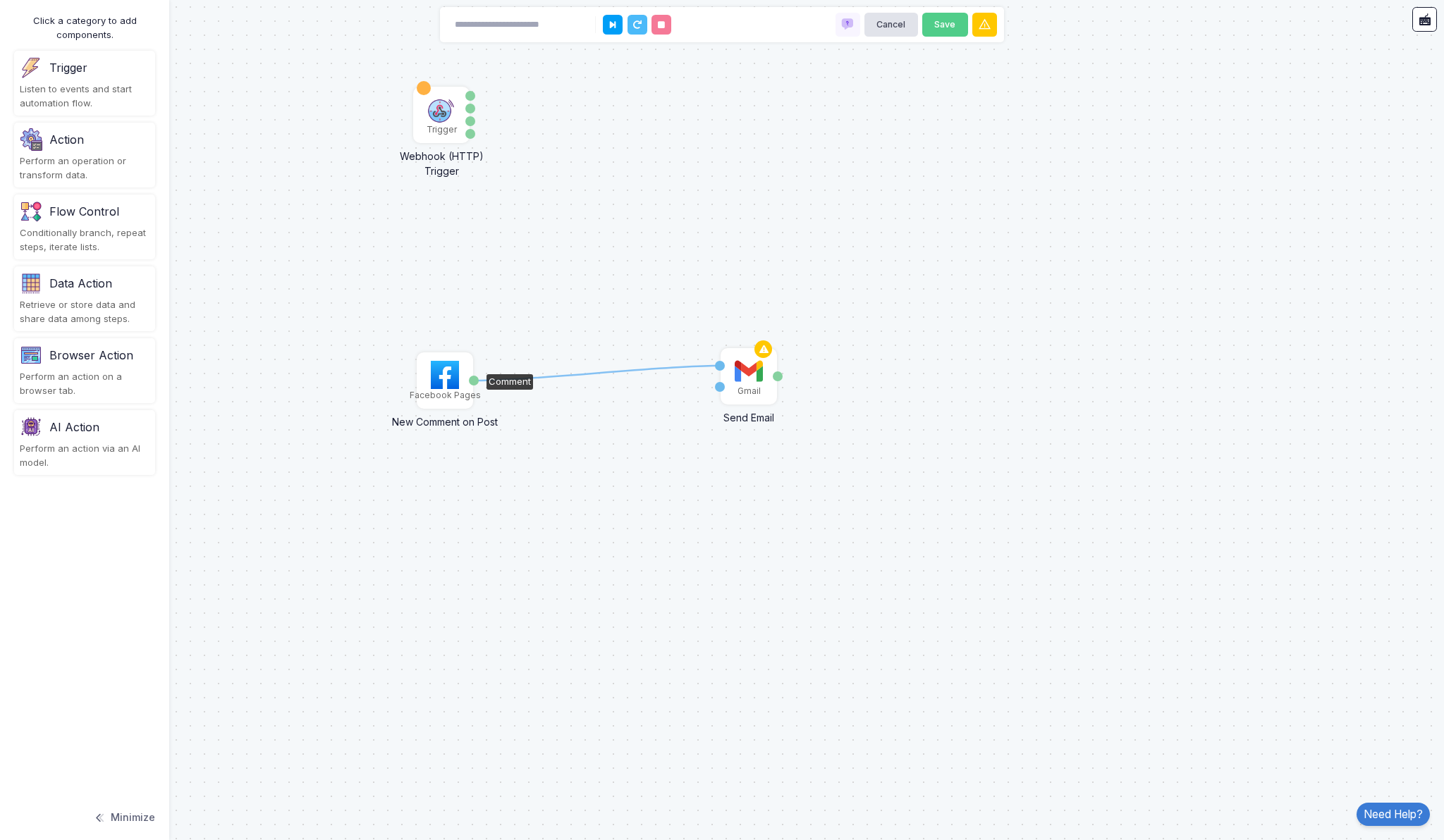
click at [1, 1] on div "1 Trigger Webhook (HTTP) Trigger Data Query Headers Method Facebook Pages New C…" at bounding box center [0, 0] width 1 height 1
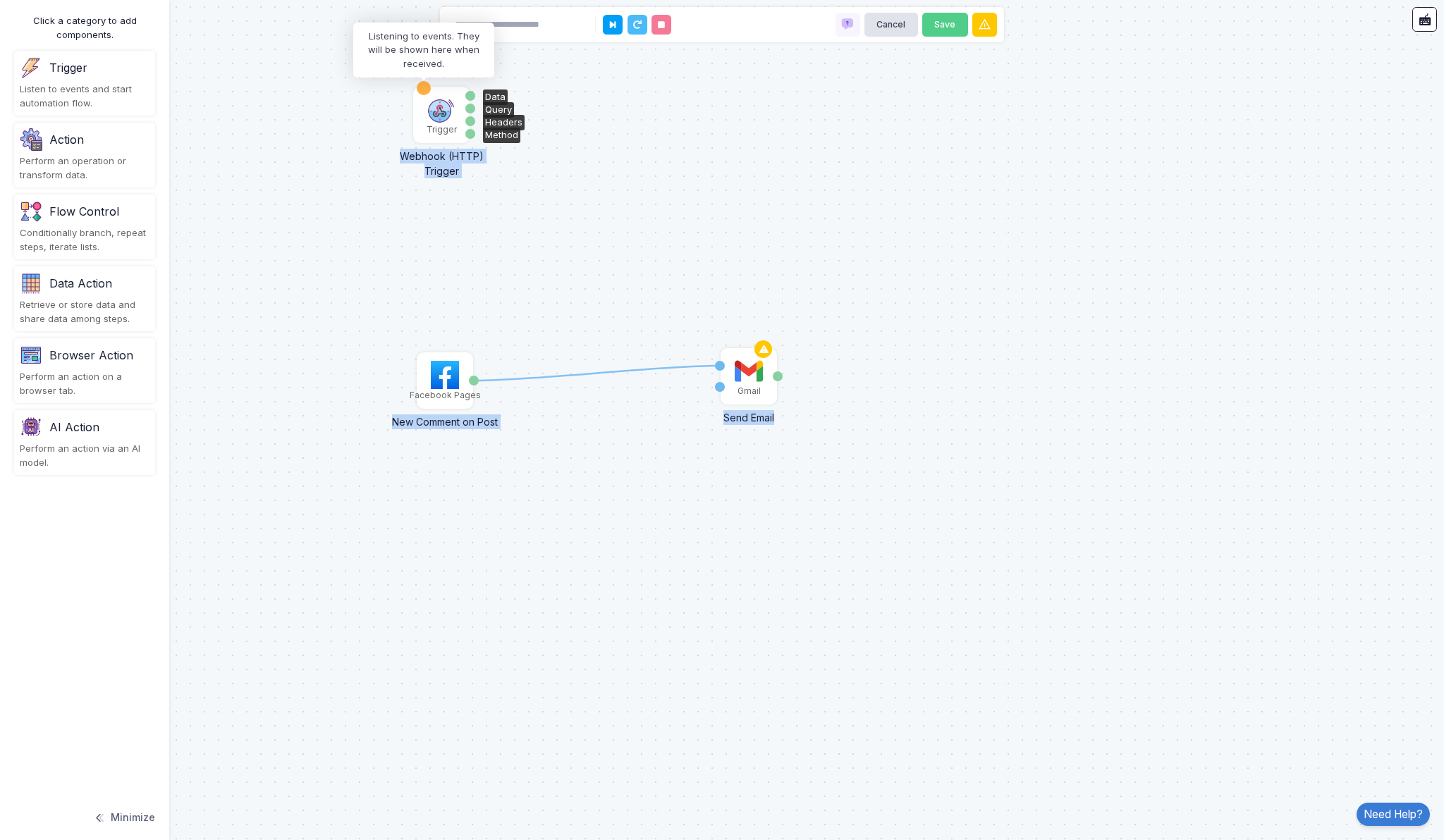
click at [426, 92] on div at bounding box center [424, 88] width 13 height 13
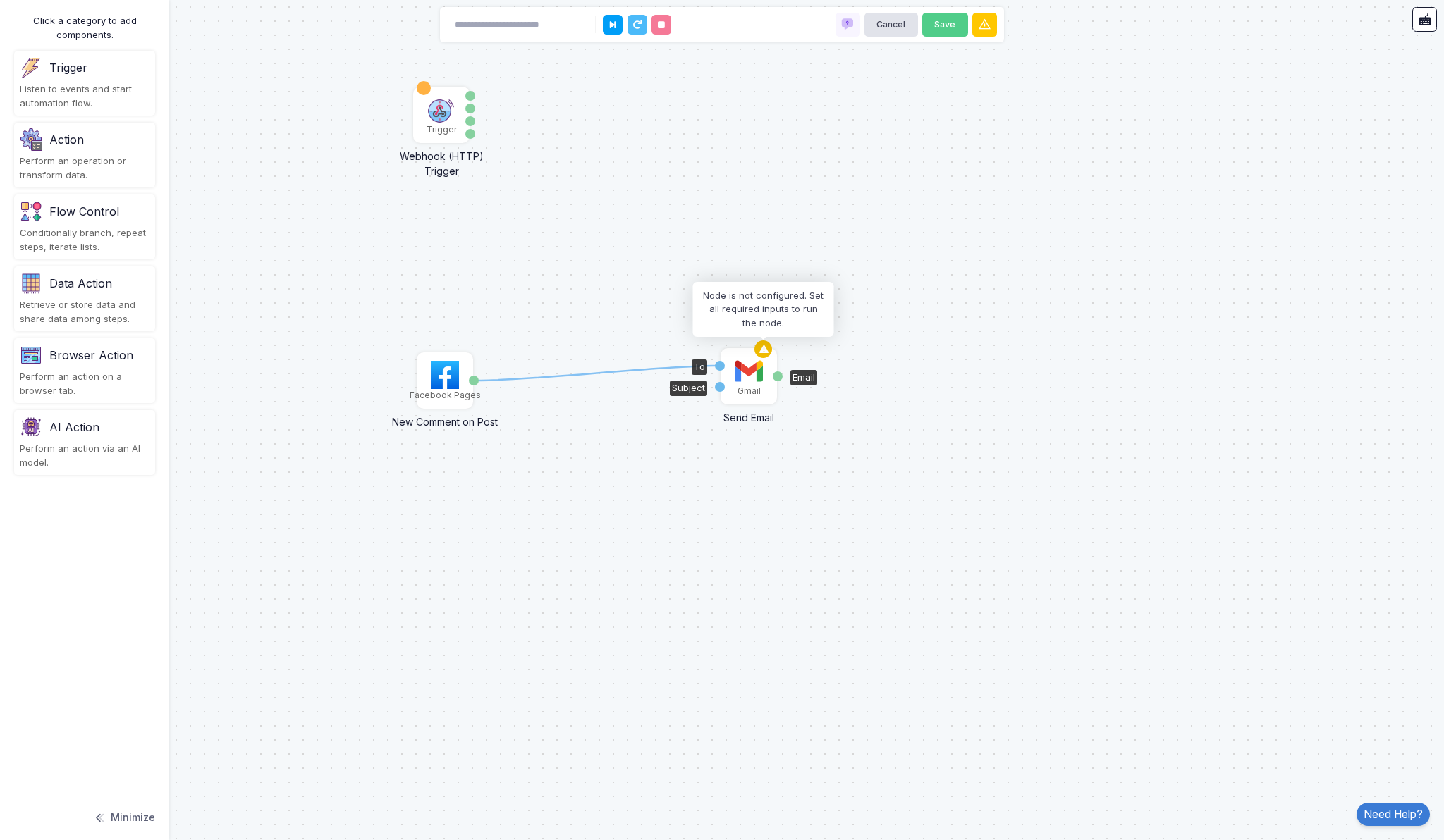
click at [768, 344] on icon at bounding box center [763, 349] width 17 height 20
click at [88, 219] on div "Flow Control" at bounding box center [84, 211] width 70 height 17
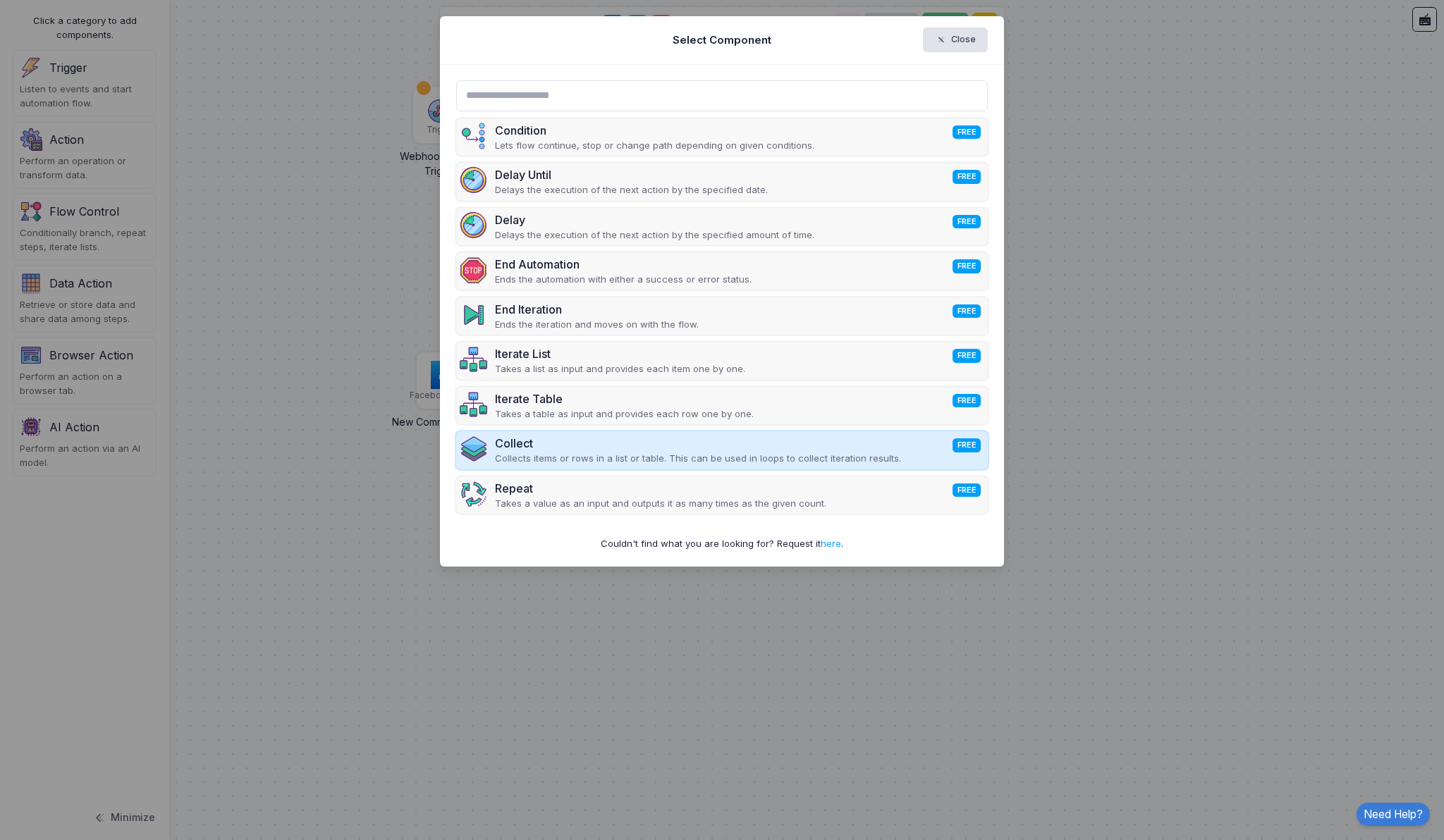
click at [782, 460] on p "Collects items or rows in a list or table. This can be used in loops to collect…" at bounding box center [698, 458] width 406 height 14
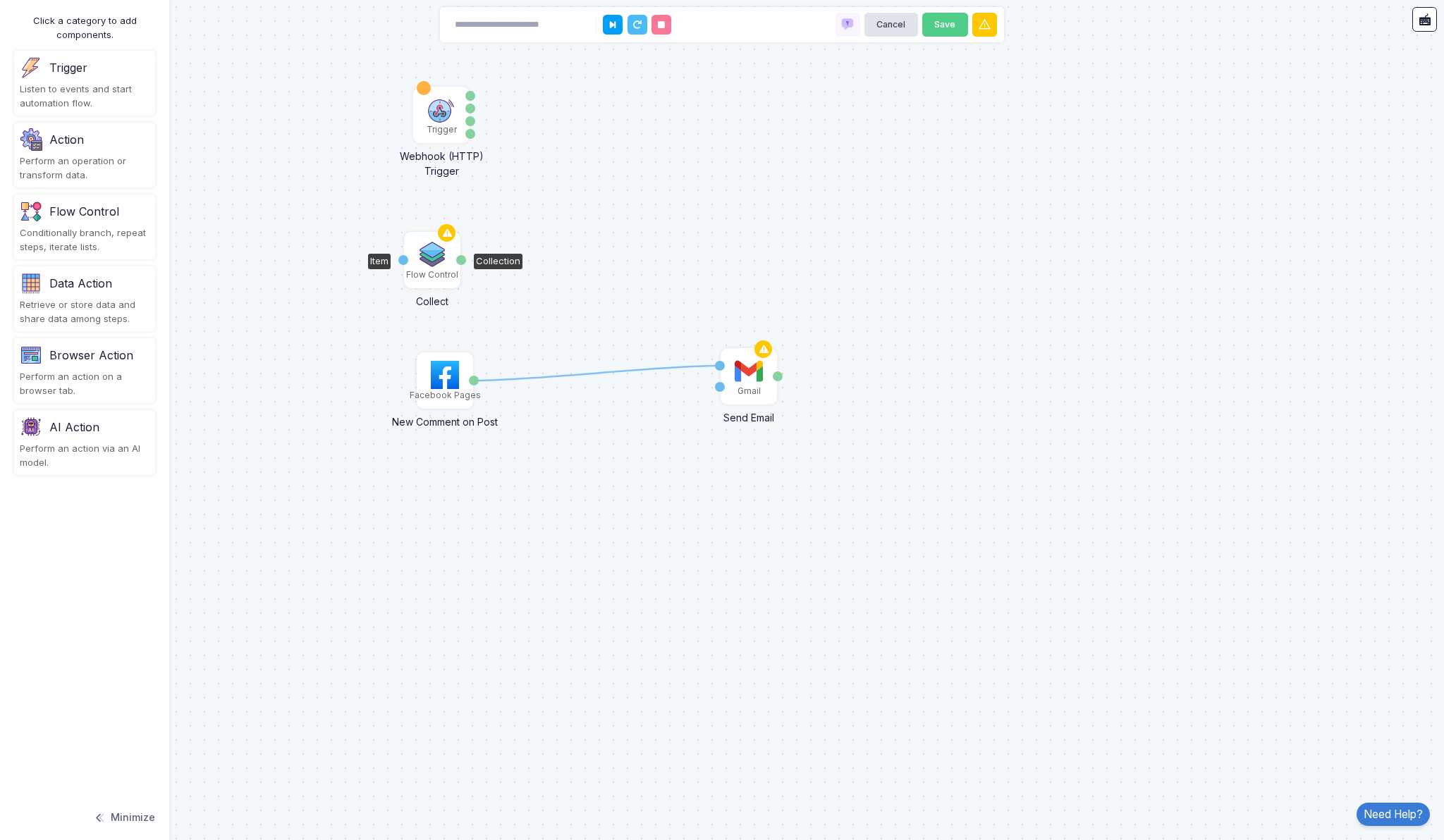
click at [432, 260] on img at bounding box center [432, 255] width 28 height 28
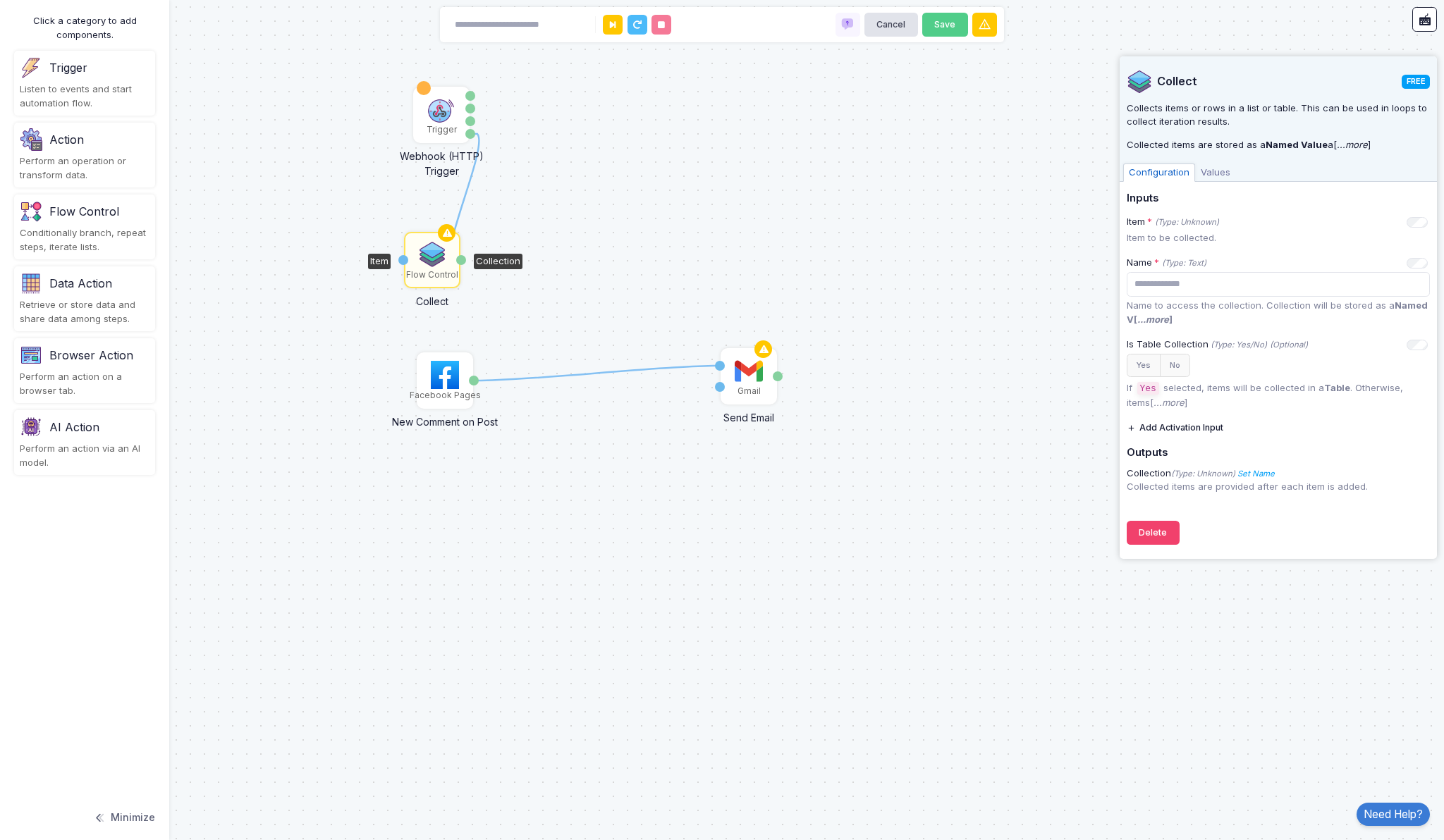
drag, startPoint x: 470, startPoint y: 131, endPoint x: 459, endPoint y: 261, distance: 130.5
click at [1, 1] on div "1 1 Trigger Webhook (HTTP) Trigger Data Query Headers Method Facebook Pages New…" at bounding box center [0, 0] width 1 height 1
drag, startPoint x: 472, startPoint y: 94, endPoint x: 462, endPoint y: 257, distance: 163.3
click at [1, 1] on div "1 1 Trigger Webhook (HTTP) Trigger Data Query Headers Method Facebook Pages New…" at bounding box center [0, 0] width 1 height 1
drag, startPoint x: 462, startPoint y: 258, endPoint x: 475, endPoint y: 378, distance: 120.7
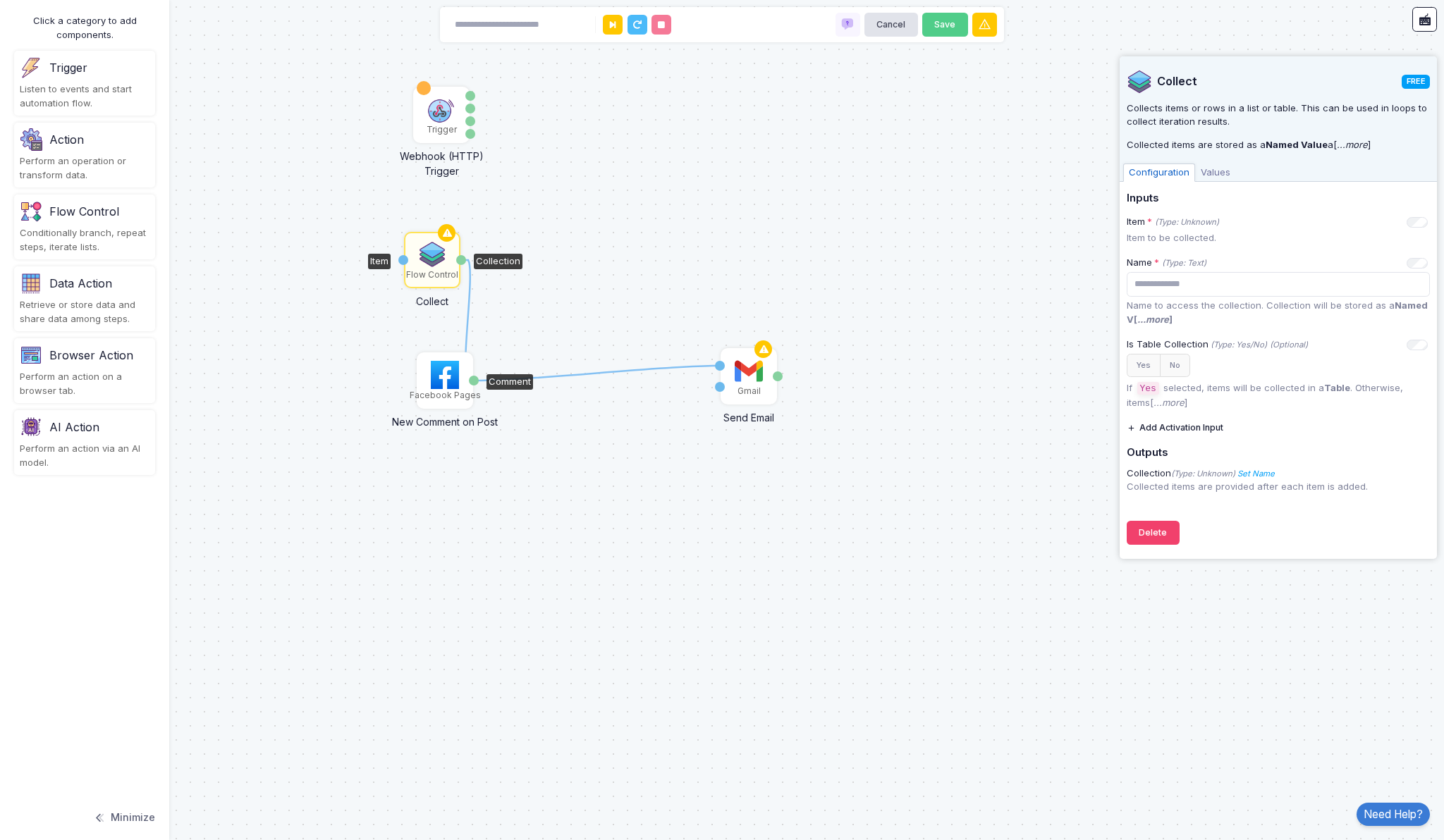
click at [1, 1] on div "1 1 Trigger Webhook (HTTP) Trigger Data Query Headers Method Facebook Pages New…" at bounding box center [0, 0] width 1 height 1
drag, startPoint x: 461, startPoint y: 257, endPoint x: 776, endPoint y: 373, distance: 335.7
click at [1, 1] on div "1 1 Trigger Webhook (HTTP) Trigger Data Query Headers Method Facebook Pages New…" at bounding box center [0, 0] width 1 height 1
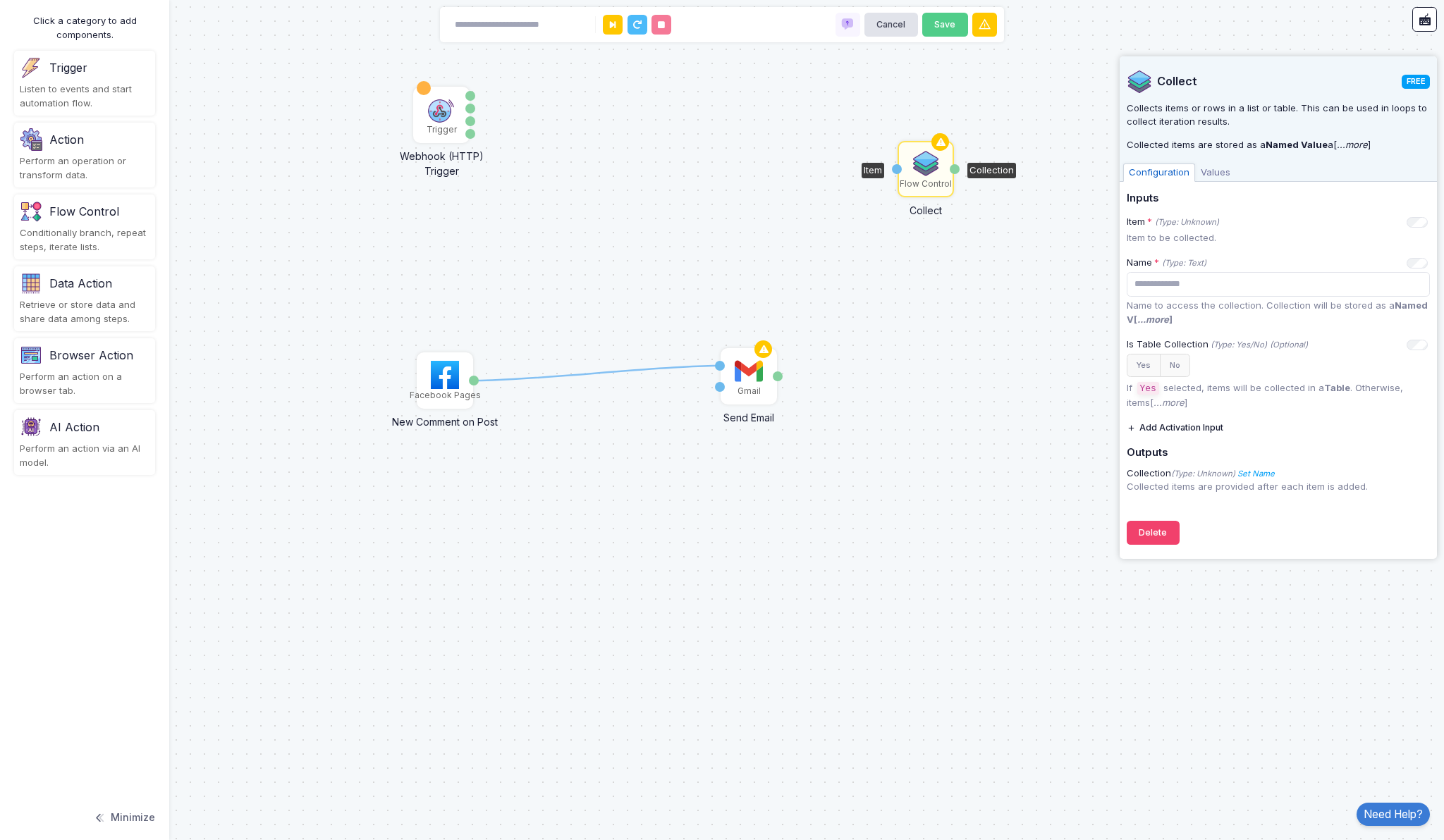
drag, startPoint x: 492, startPoint y: 260, endPoint x: 938, endPoint y: 176, distance: 453.8
click at [938, 176] on div "Flow Control" at bounding box center [925, 169] width 53 height 53
drag, startPoint x: 956, startPoint y: 164, endPoint x: 781, endPoint y: 377, distance: 275.7
click at [1, 1] on div "1 1 Trigger Webhook (HTTP) Trigger Data Query Headers Method Facebook Pages New…" at bounding box center [0, 0] width 1 height 1
click at [74, 297] on div "Data Action Retrieve or store data and share data among steps." at bounding box center [84, 299] width 141 height 65
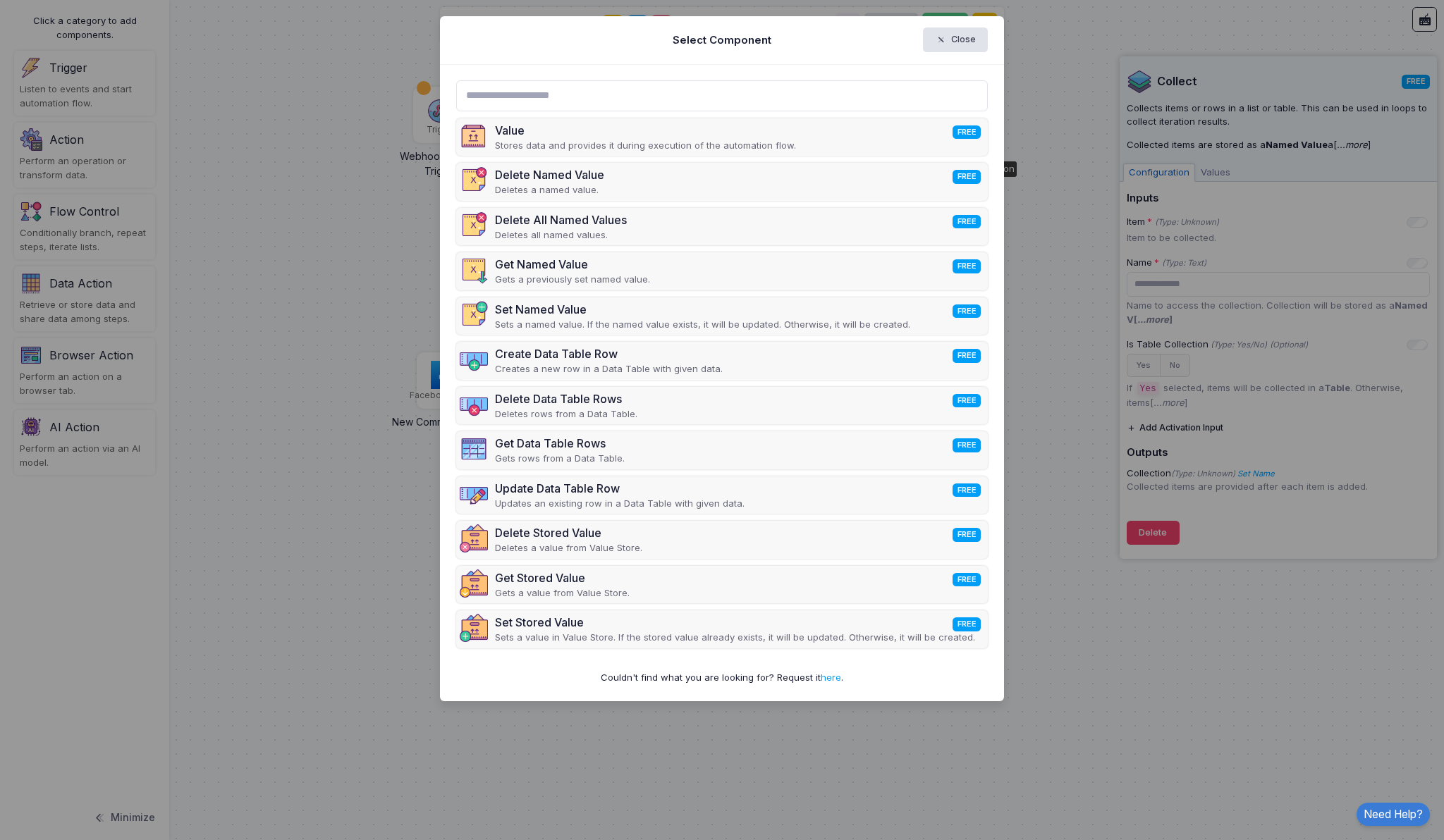
click at [282, 275] on ngb-modal-window "Select Component Close Value FREE Stores data and provides it during execution …" at bounding box center [722, 420] width 1444 height 840
